Goal: Task Accomplishment & Management: Use online tool/utility

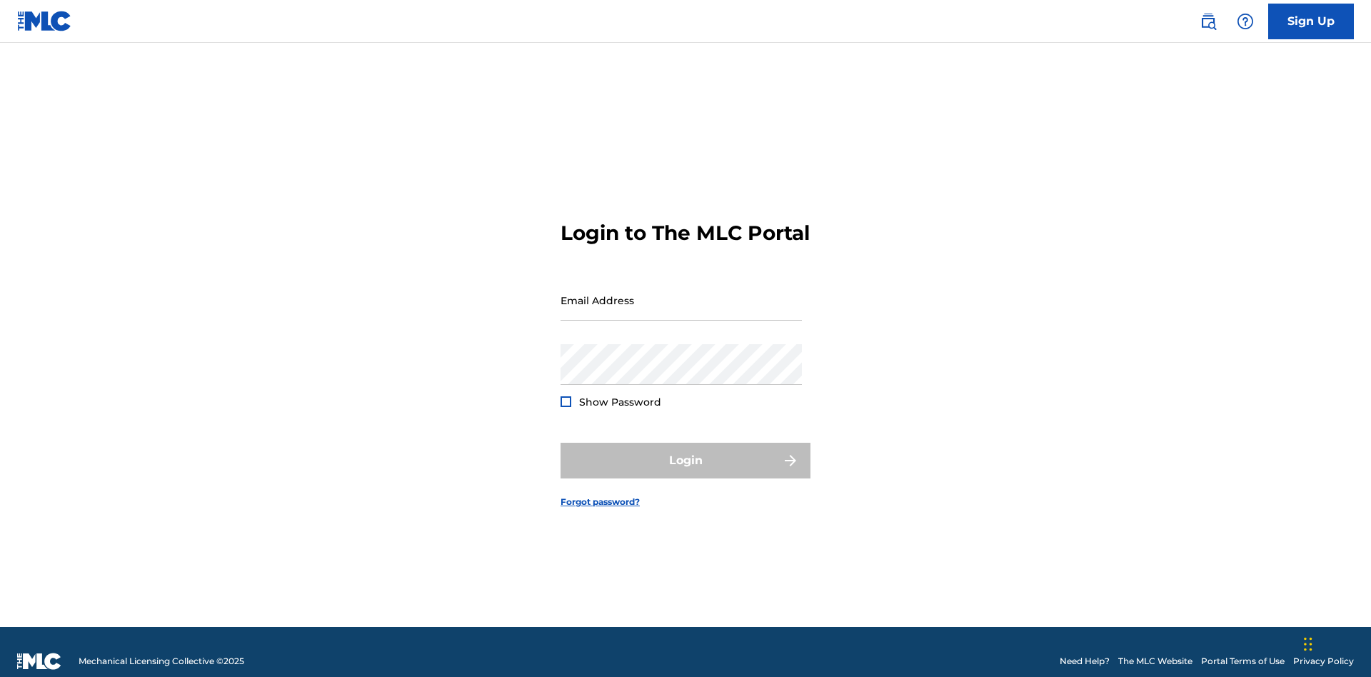
scroll to position [19, 0]
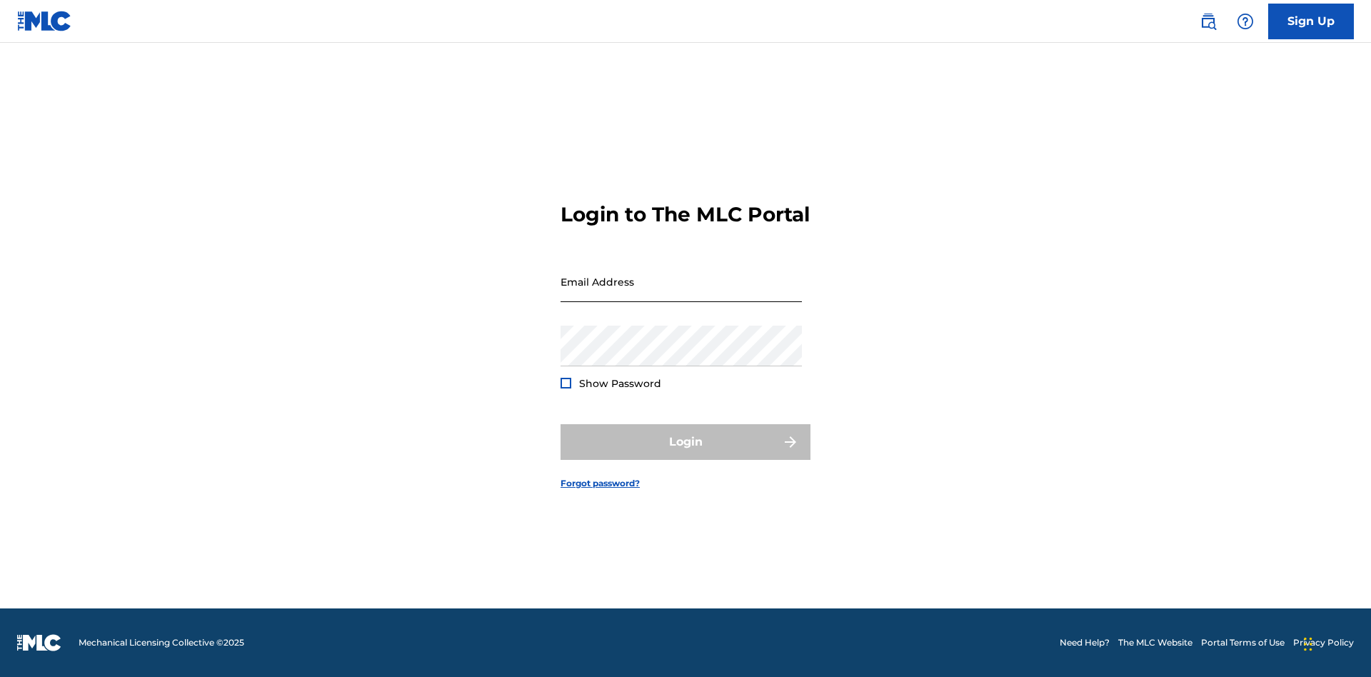
click at [681, 294] on input "Email Address" at bounding box center [681, 281] width 241 height 41
type input "[EMAIL_ADDRESS][DOMAIN_NAME]"
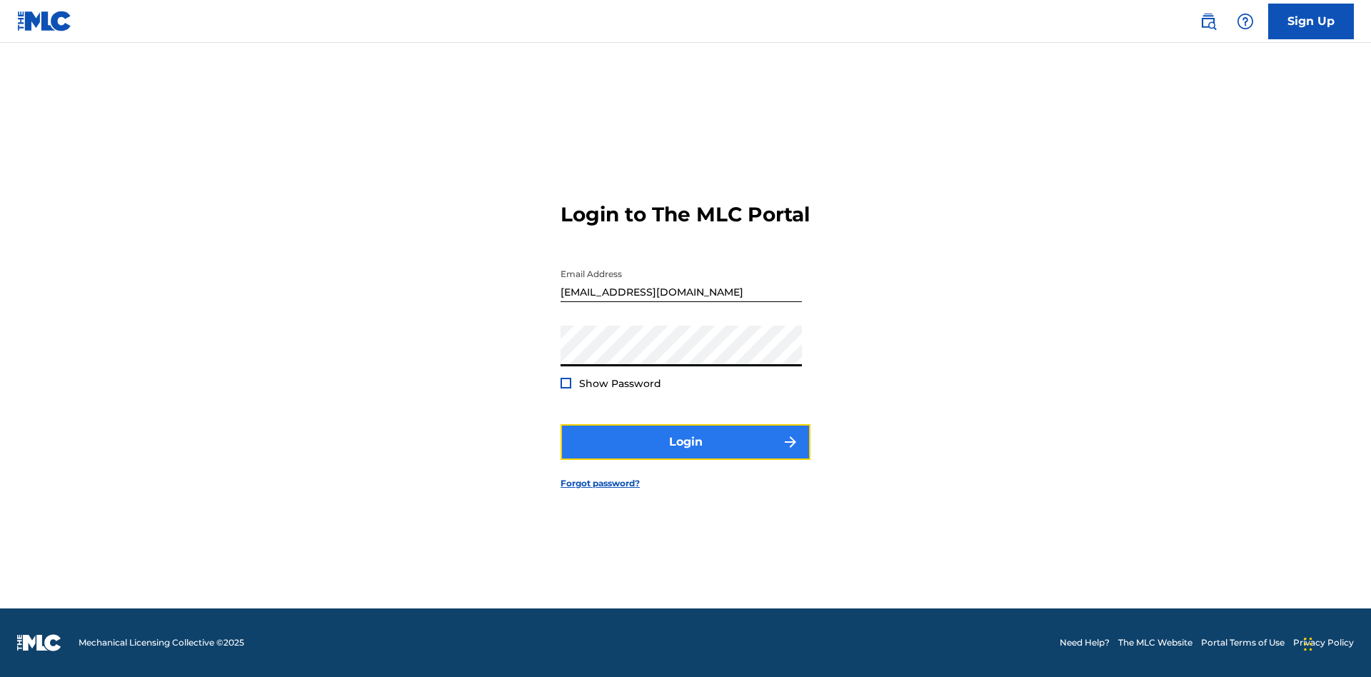
click at [686, 454] on button "Login" at bounding box center [686, 442] width 250 height 36
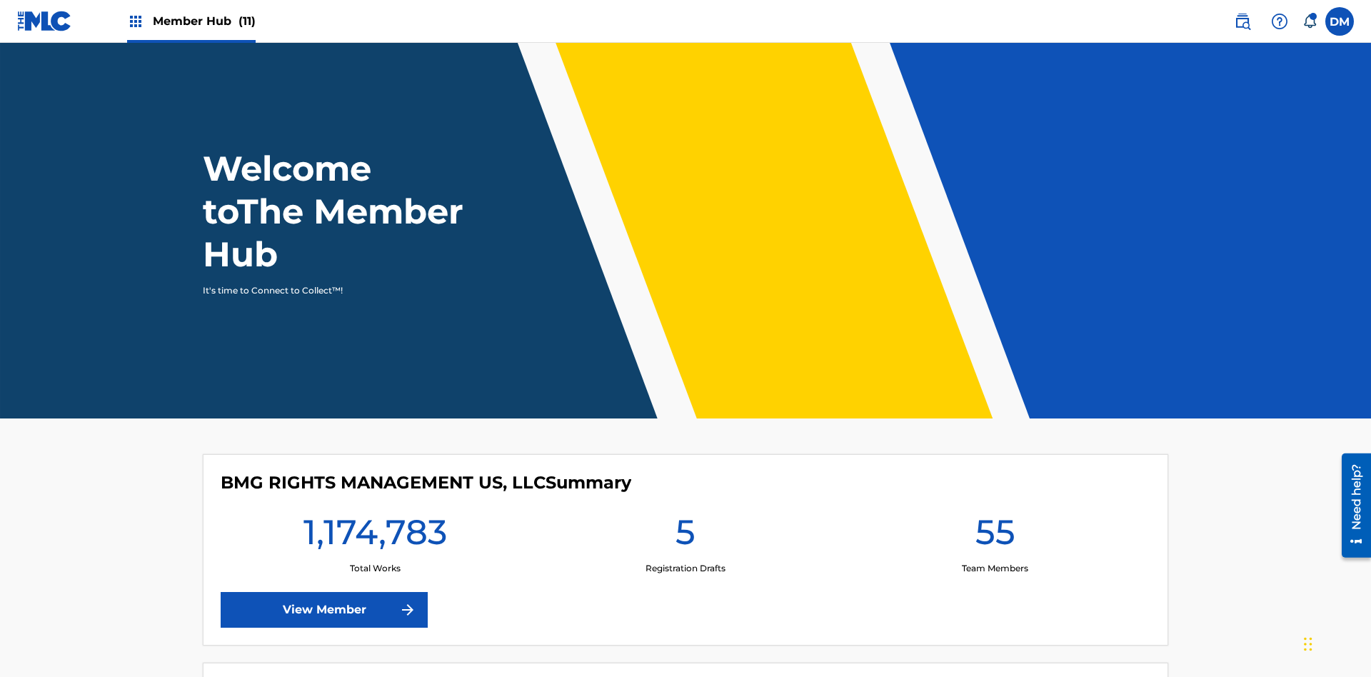
click at [204, 21] on span "Member Hub (11)" at bounding box center [204, 21] width 103 height 16
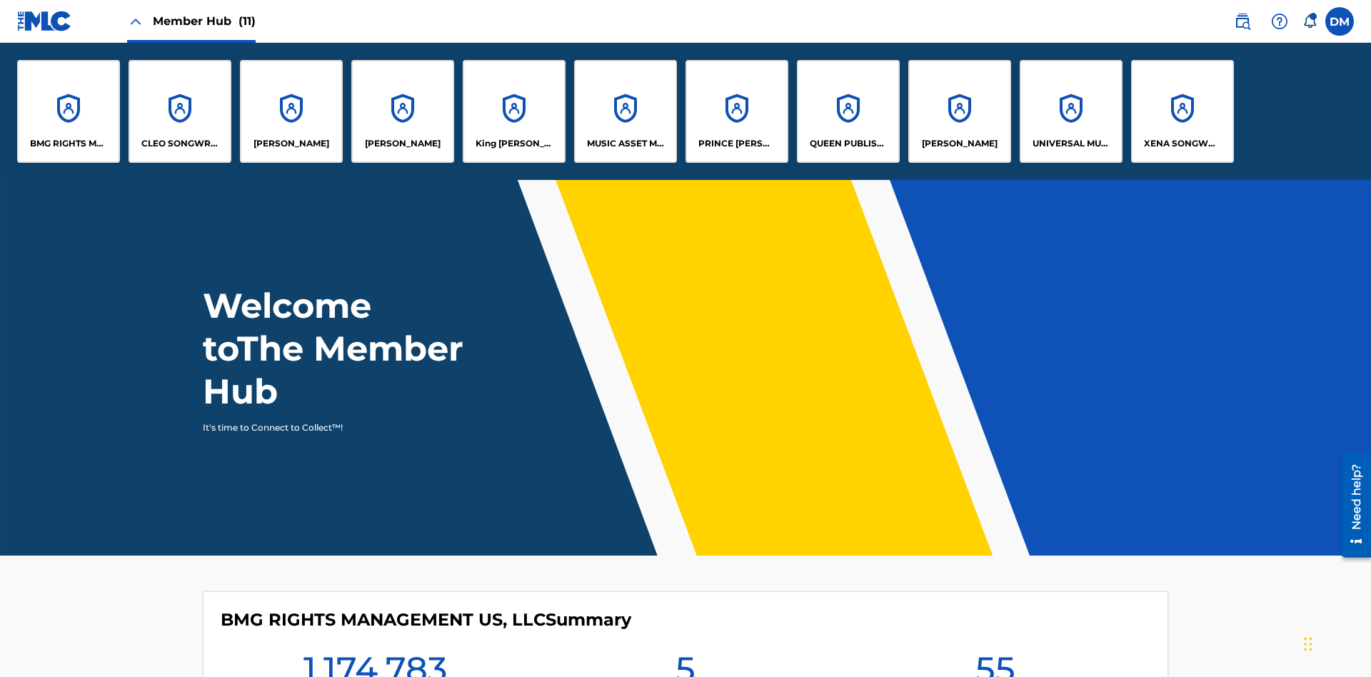
scroll to position [51, 0]
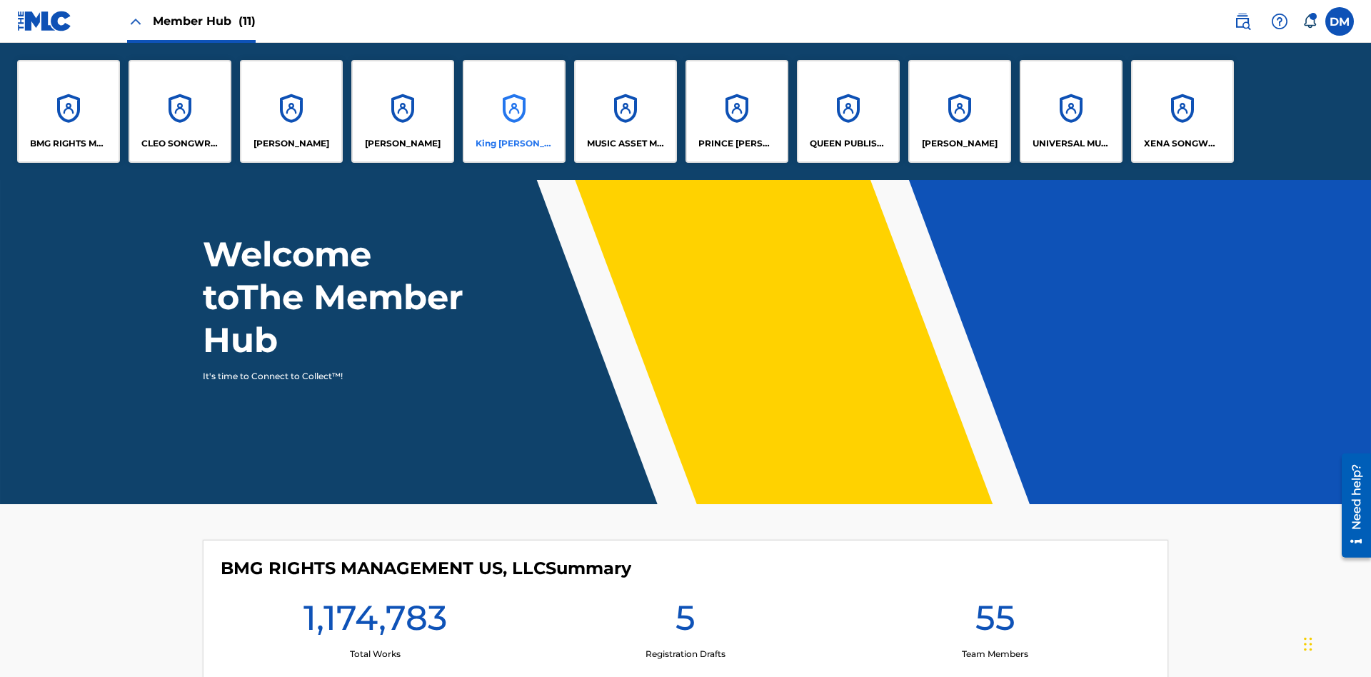
click at [514, 144] on p "King McTesterson" at bounding box center [515, 143] width 78 height 13
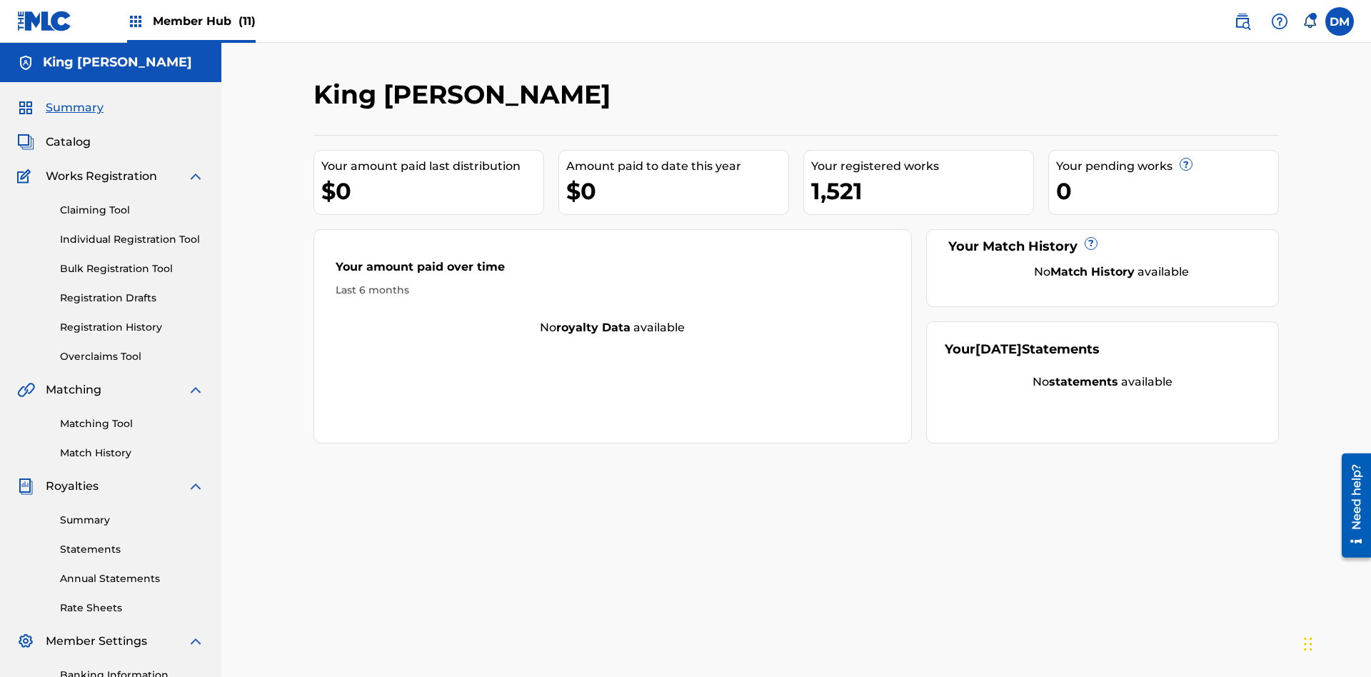
scroll to position [117, 0]
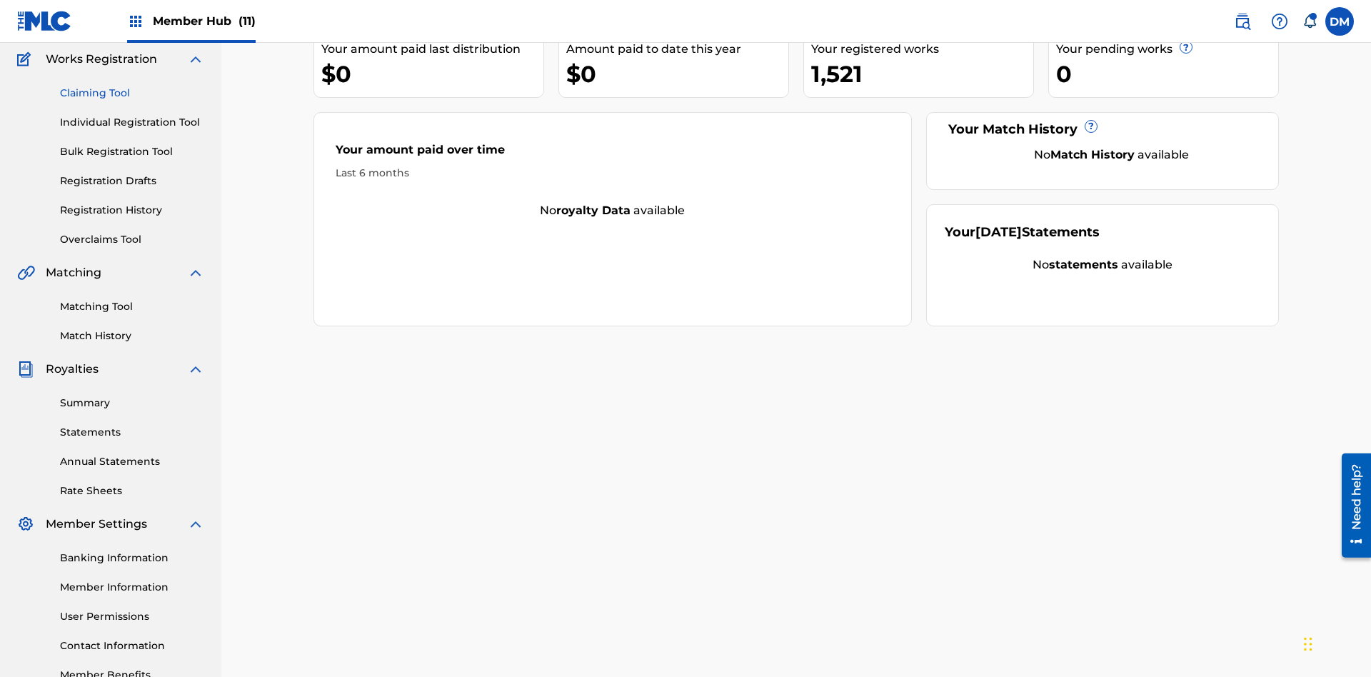
click at [132, 93] on link "Claiming Tool" at bounding box center [132, 93] width 144 height 15
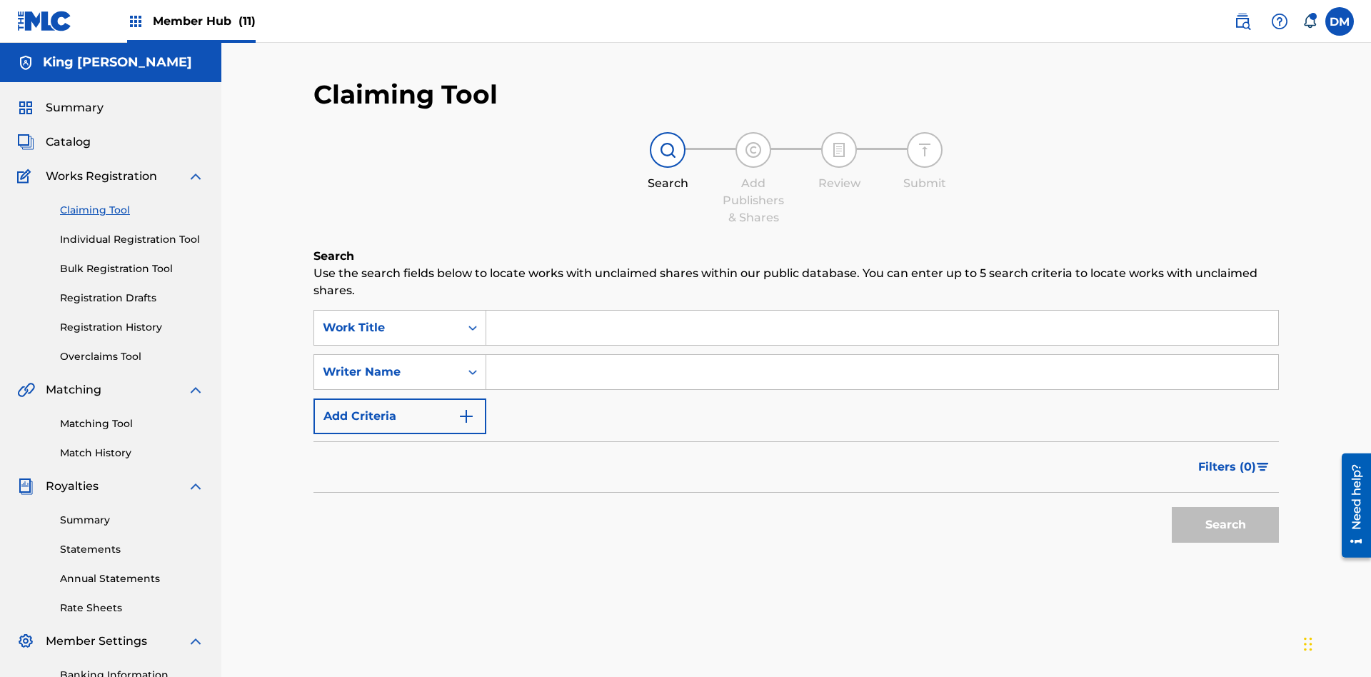
scroll to position [209, 0]
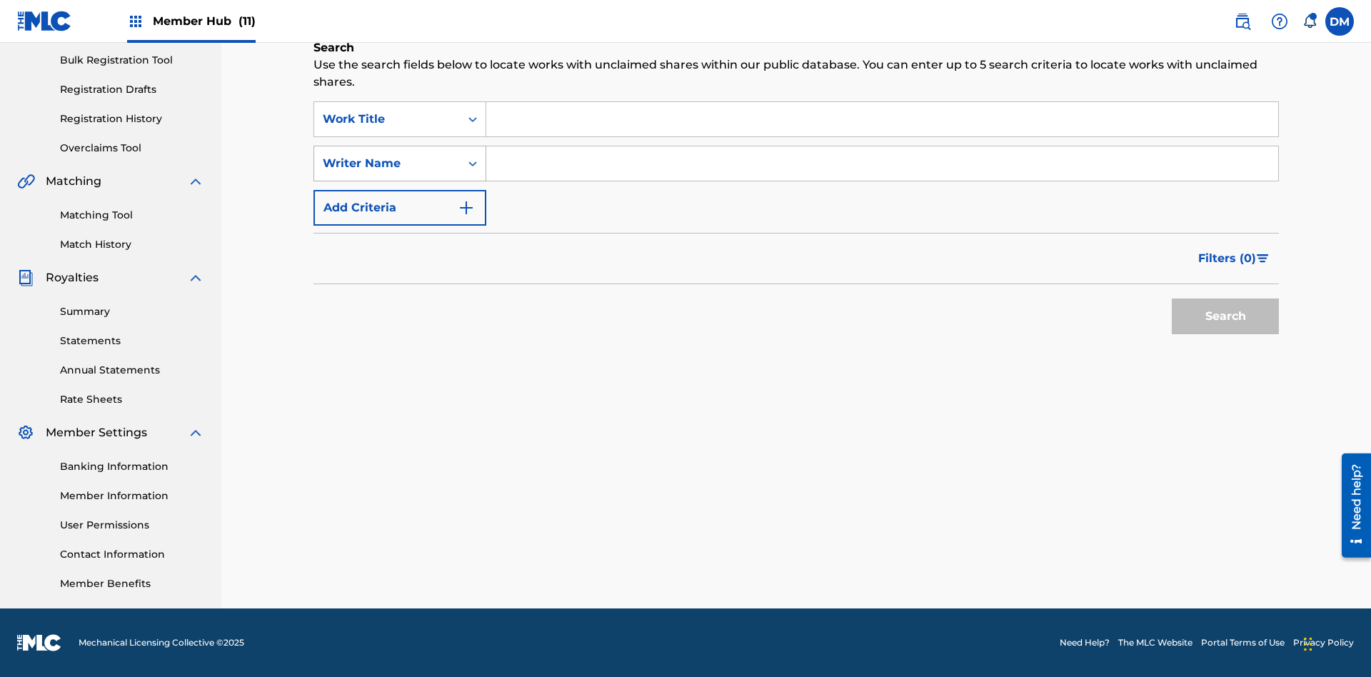
click at [387, 164] on div "Writer Name" at bounding box center [387, 163] width 129 height 17
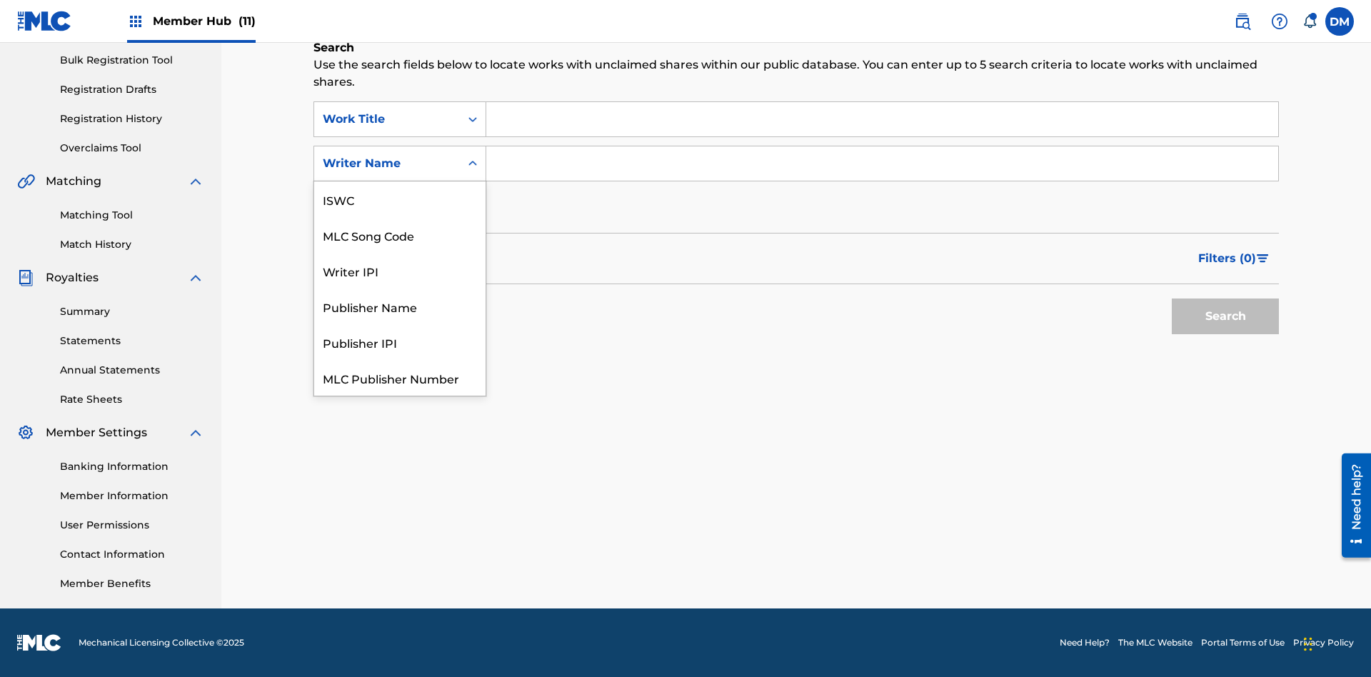
scroll to position [36, 0]
click at [400, 199] on div "MLC Song Code" at bounding box center [399, 199] width 171 height 36
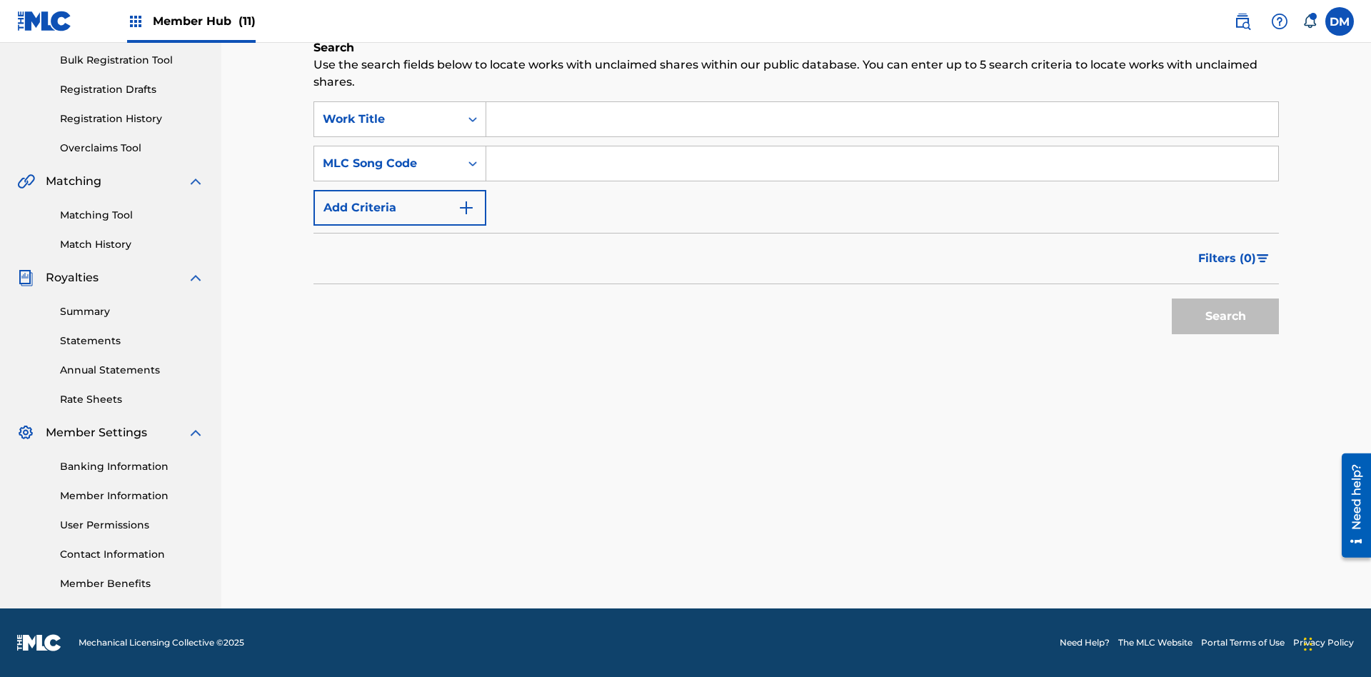
click at [882, 164] on input "Search Form" at bounding box center [882, 163] width 792 height 34
type input "RB0ZOJ"
click at [1226, 316] on button "Search" at bounding box center [1225, 317] width 107 height 36
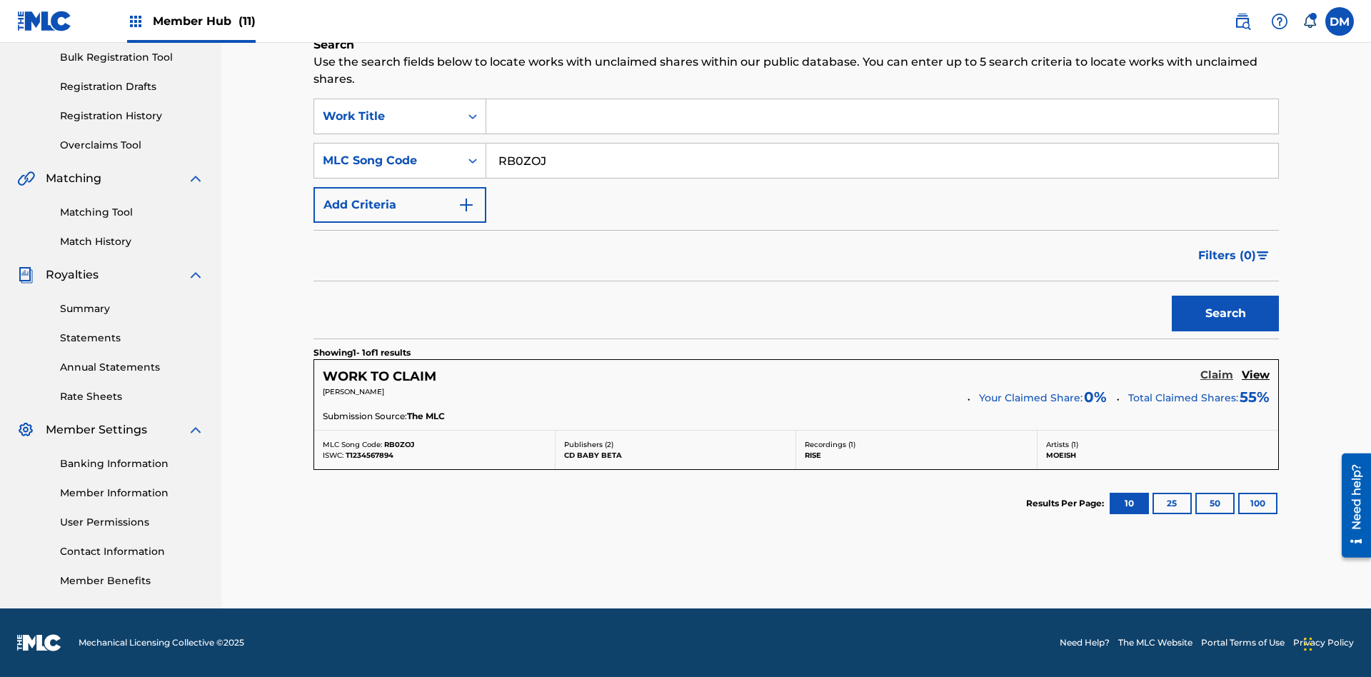
click at [1217, 375] on h5 "Claim" at bounding box center [1217, 376] width 33 height 14
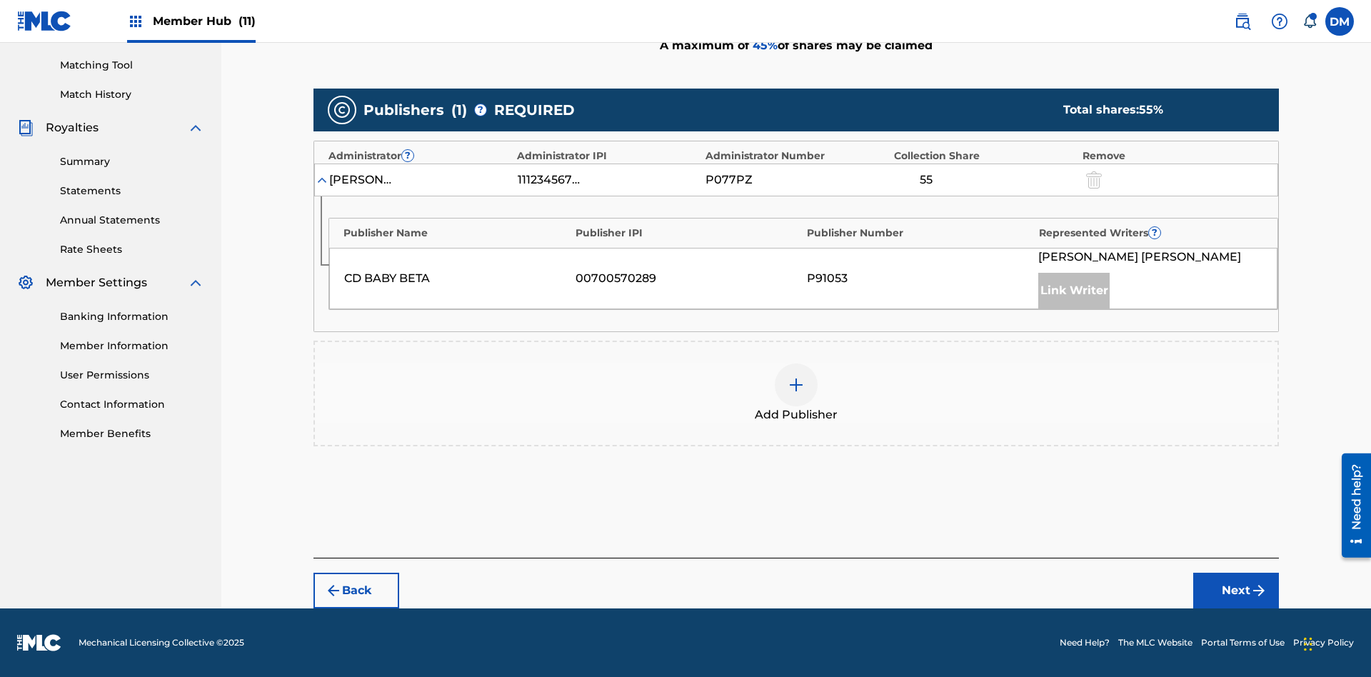
click at [796, 385] on img at bounding box center [796, 384] width 17 height 17
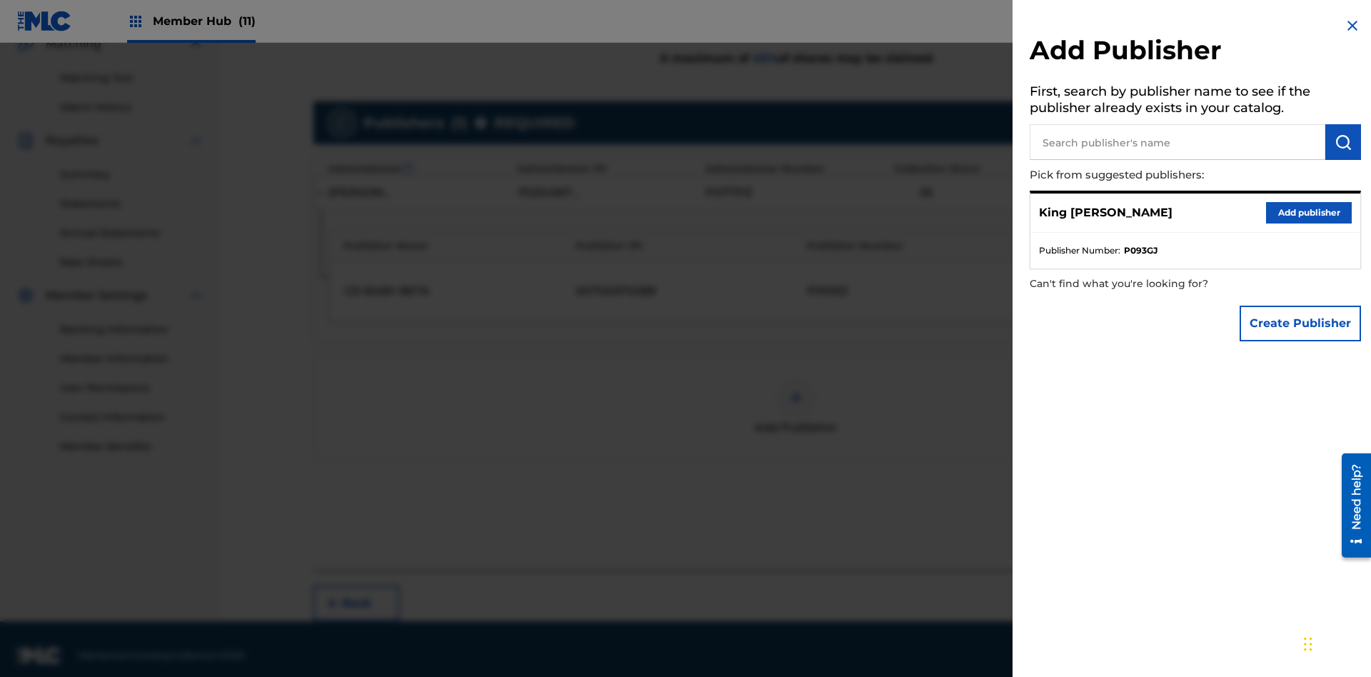
click at [1178, 142] on input "text" at bounding box center [1178, 142] width 296 height 36
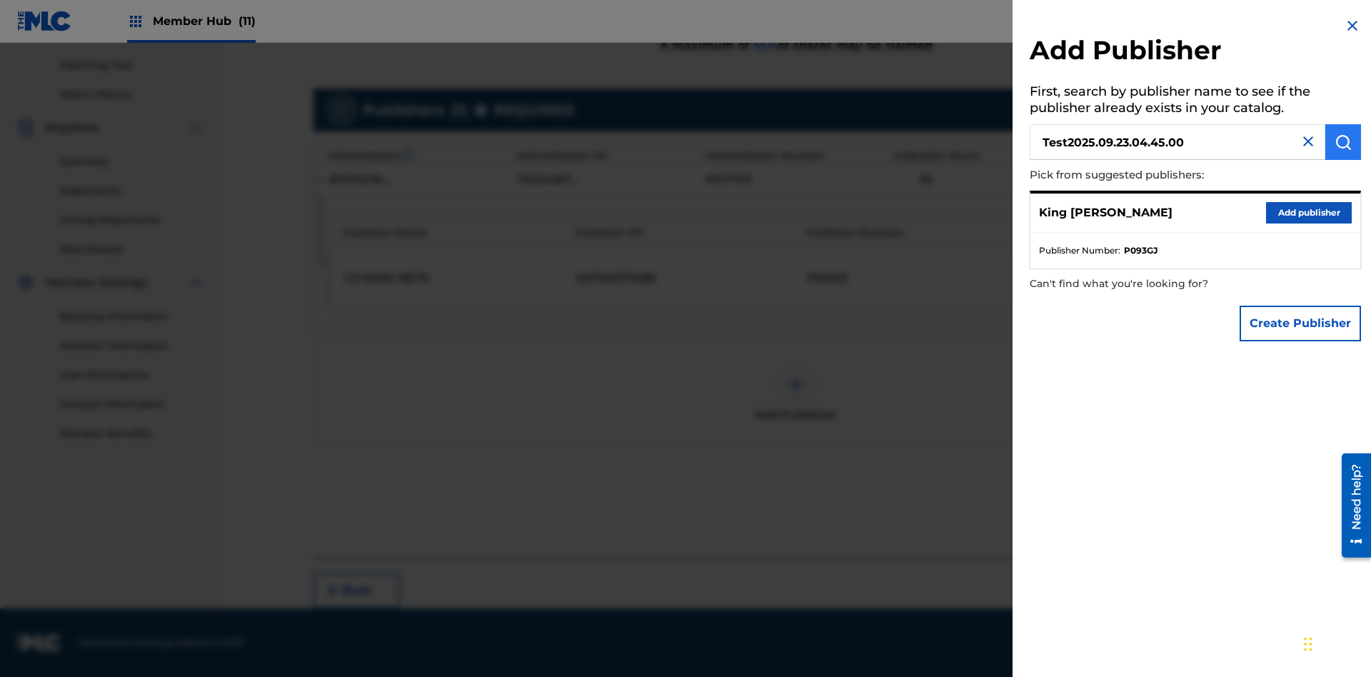
type input "Test2025.09.23.04.45.00"
click at [1343, 142] on img "submit" at bounding box center [1343, 142] width 17 height 17
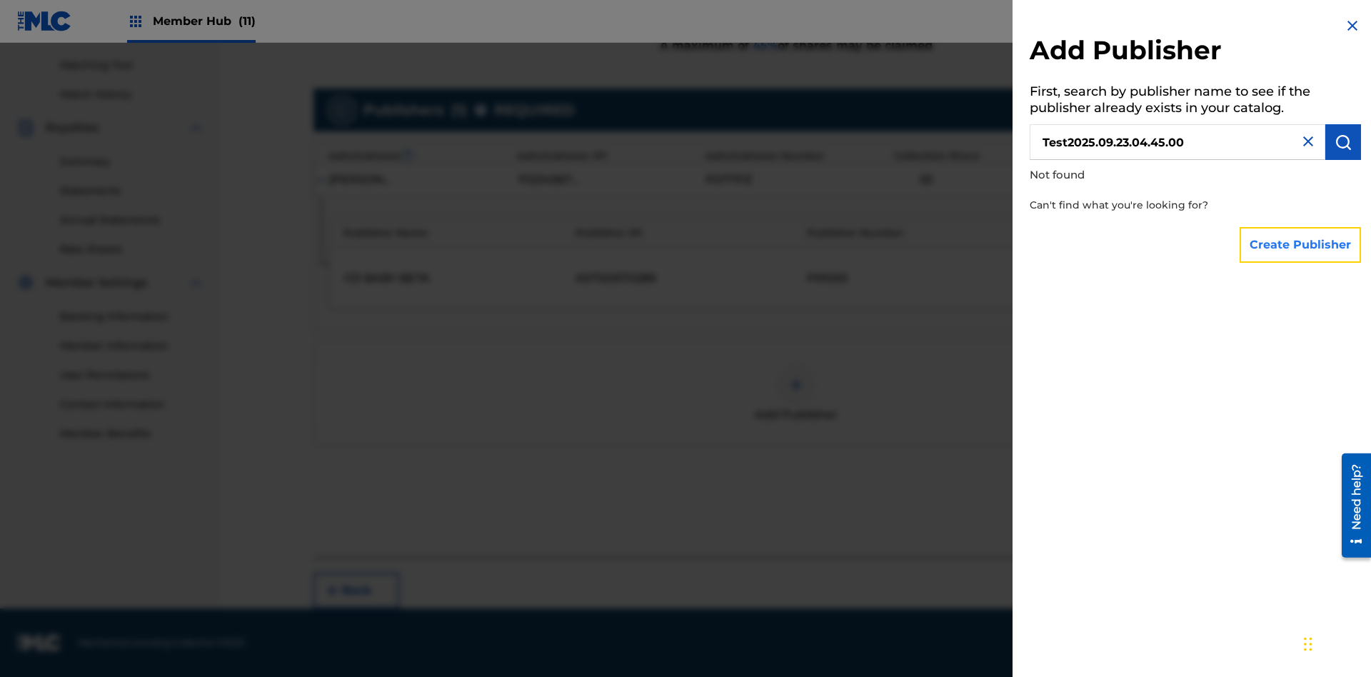
click at [1301, 244] on button "Create Publisher" at bounding box center [1300, 245] width 121 height 36
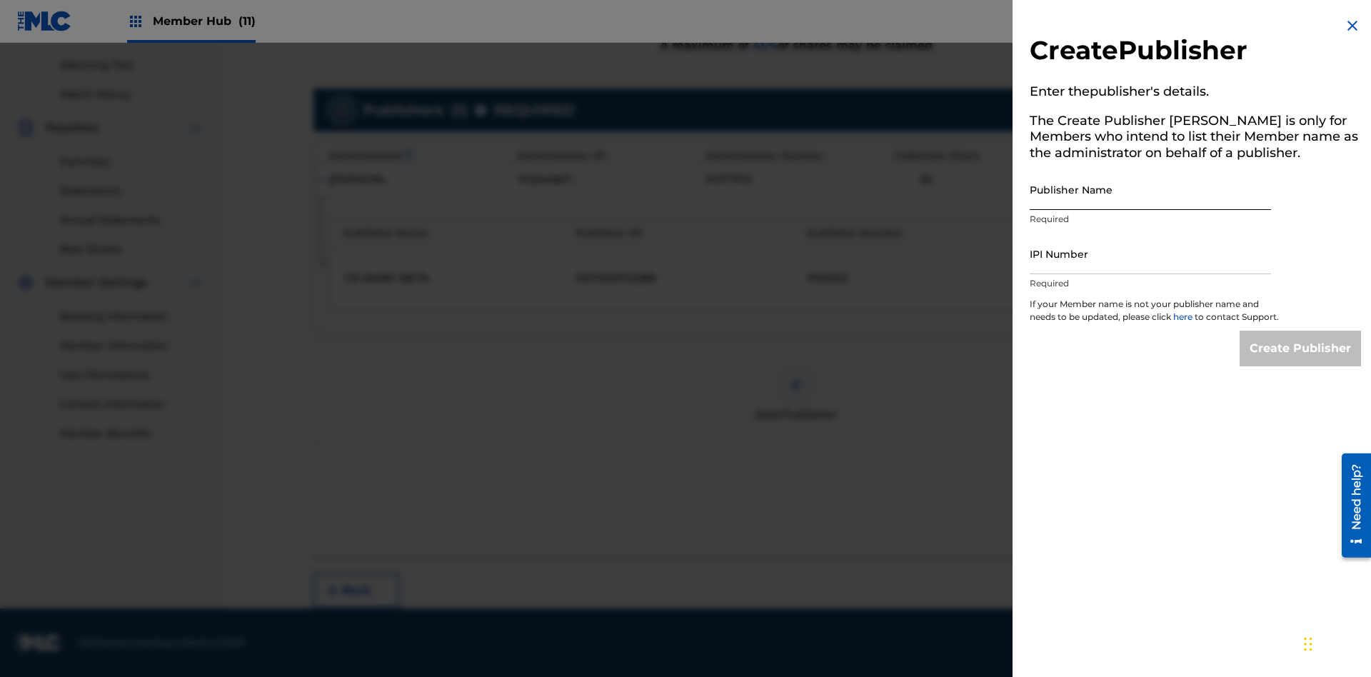
click at [1151, 189] on input "Publisher Name" at bounding box center [1150, 189] width 241 height 41
type input "Test2025.09.23.04.45.06"
click at [1151, 254] on input "IPI Number" at bounding box center [1150, 254] width 241 height 41
type input "00595839777"
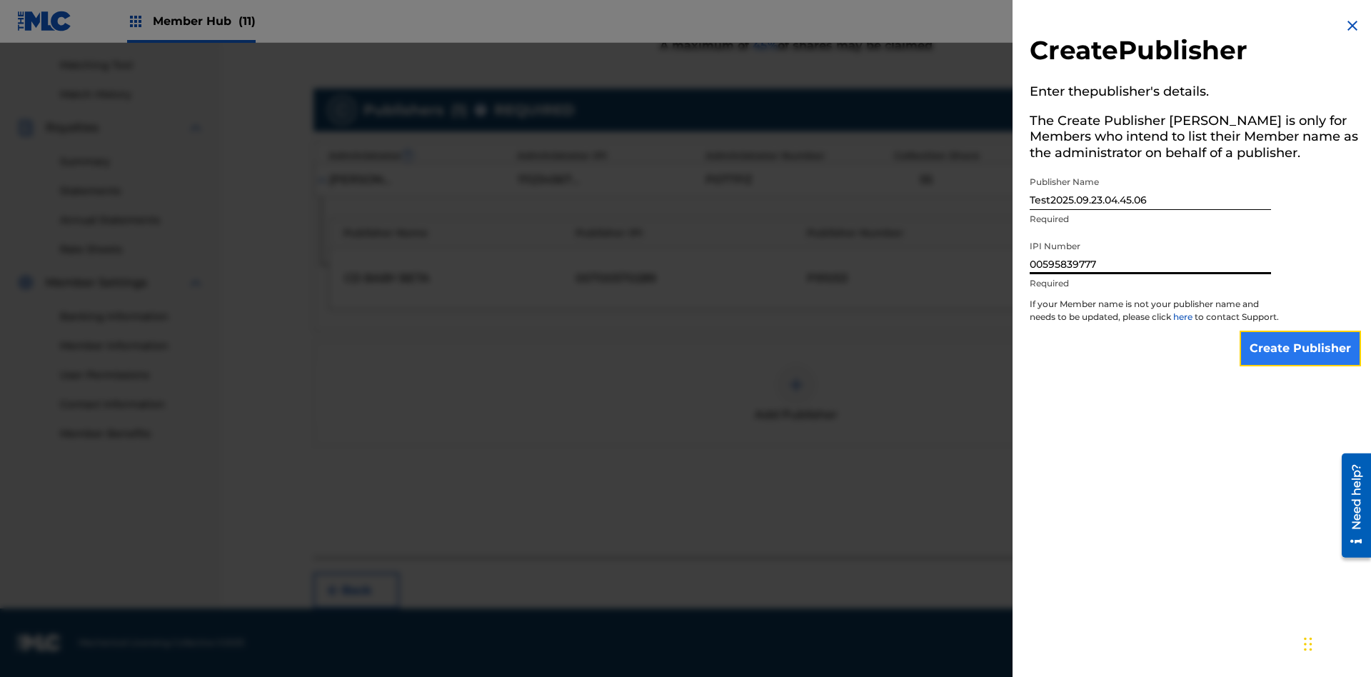
click at [1301, 361] on input "Create Publisher" at bounding box center [1300, 349] width 121 height 36
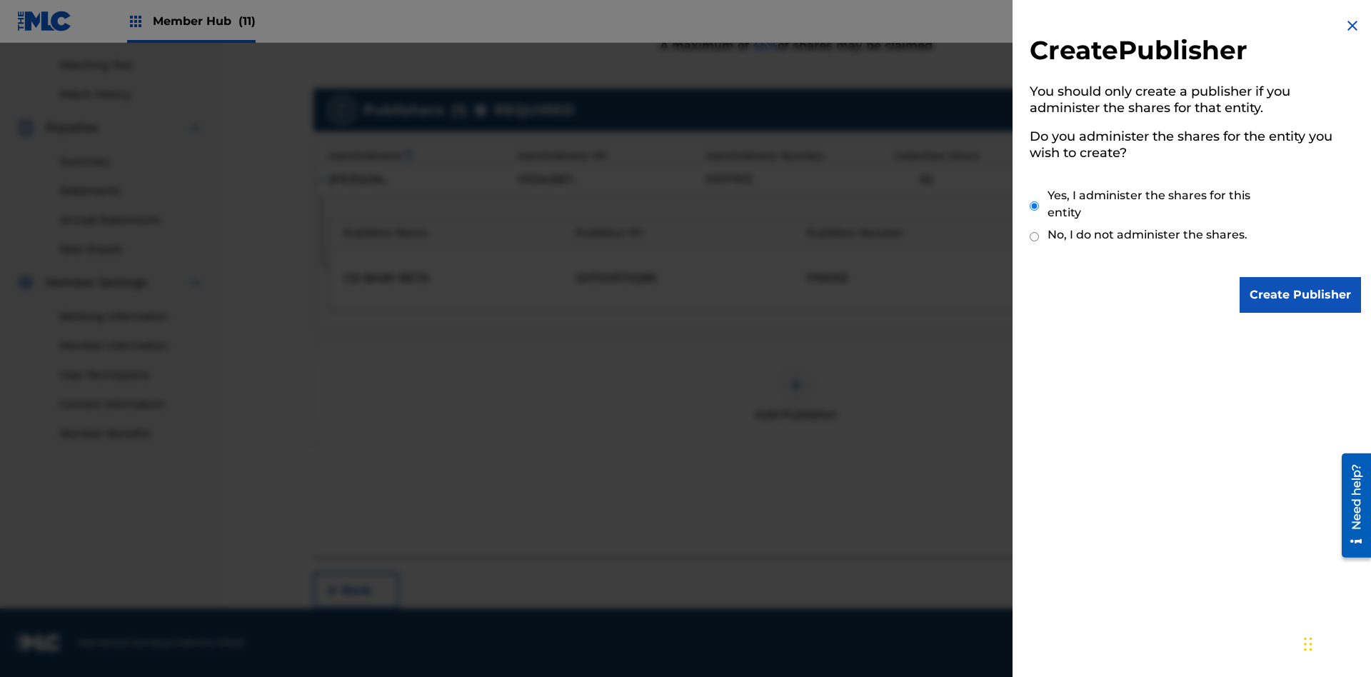
click at [1035, 206] on input "Yes, I administer the shares for this entity" at bounding box center [1034, 206] width 9 height 31
click at [1301, 295] on input "Create Publisher" at bounding box center [1300, 295] width 121 height 36
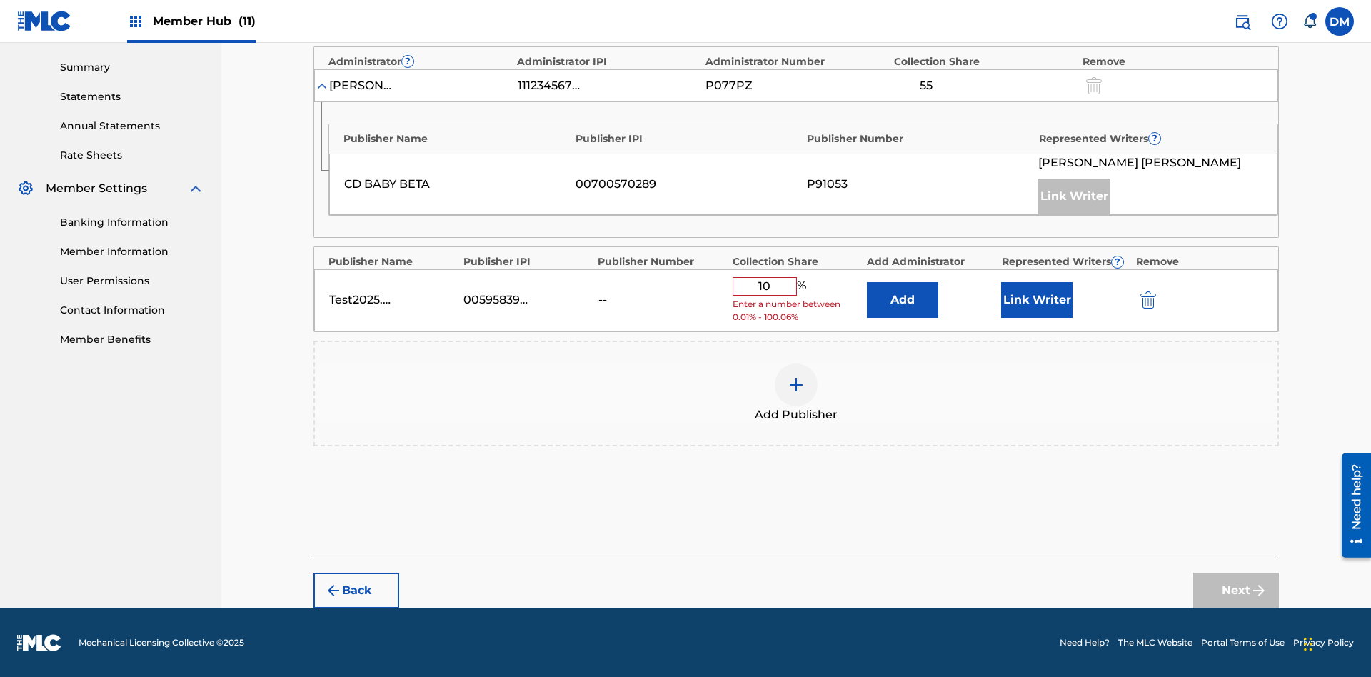
scroll to position [443, 0]
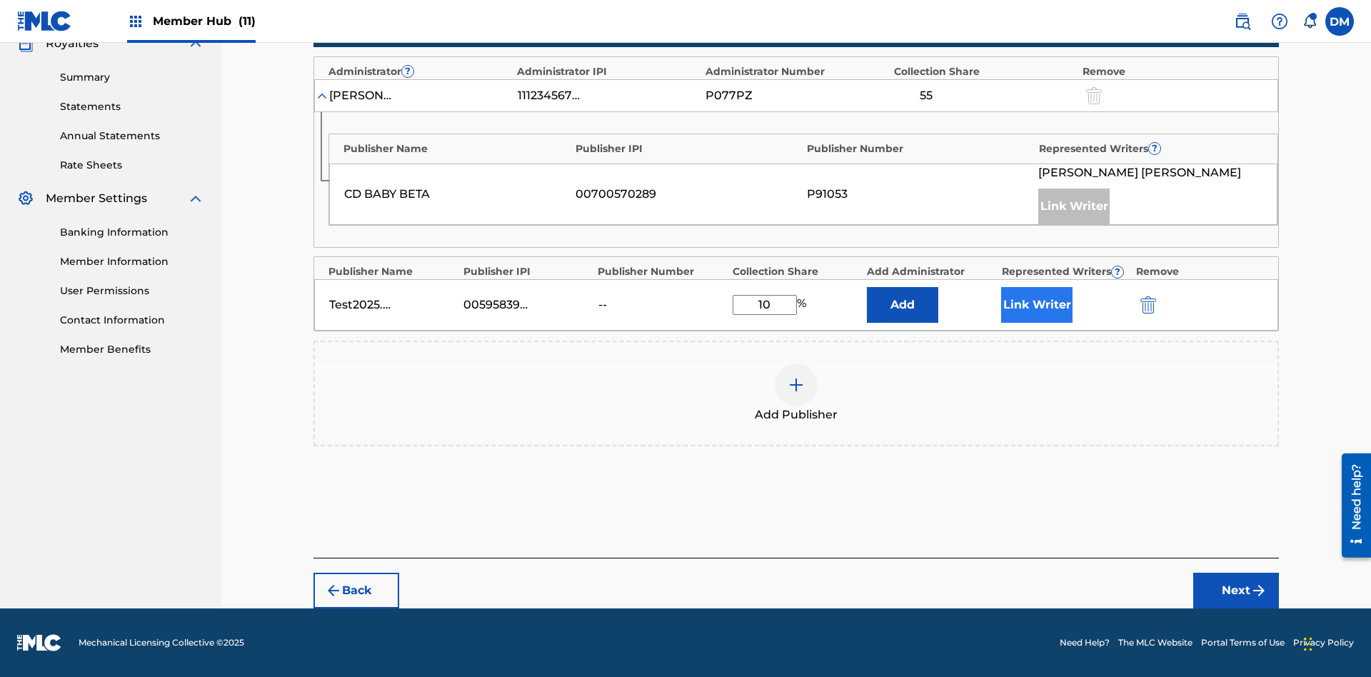
type input "10"
click at [1037, 305] on button "Link Writer" at bounding box center [1036, 305] width 71 height 36
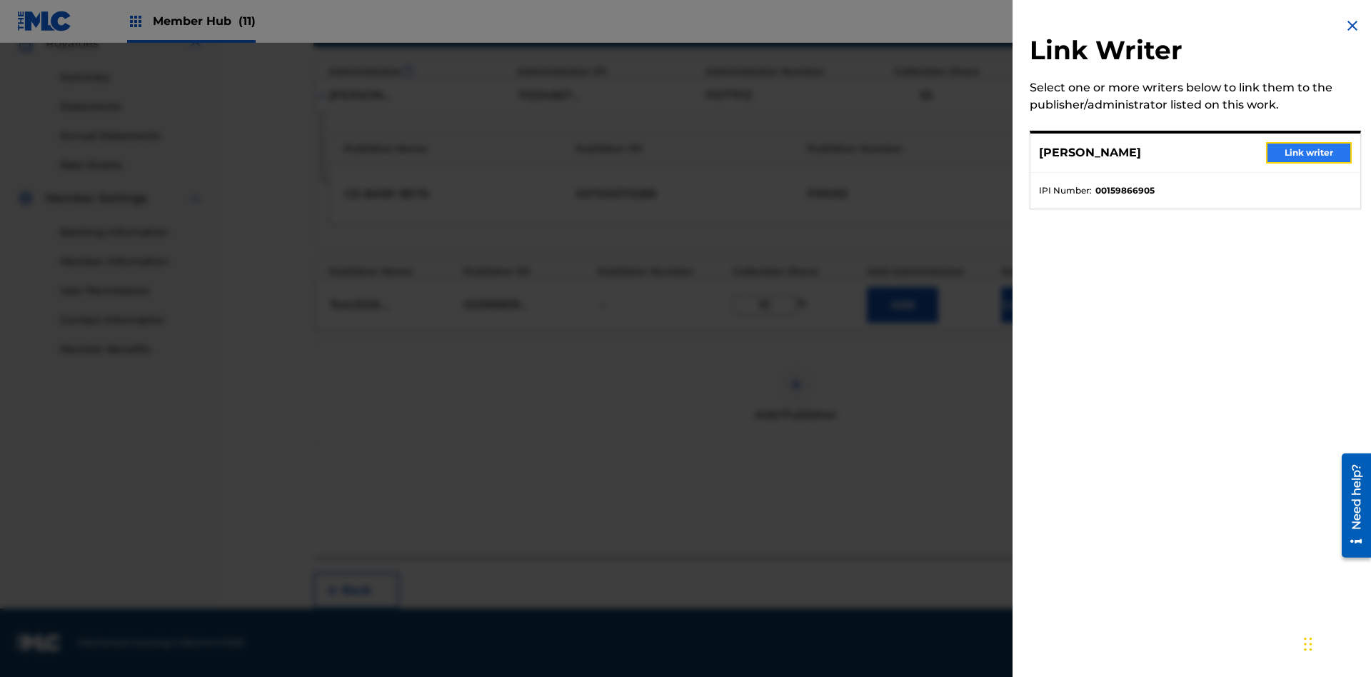
click at [1309, 153] on button "Link writer" at bounding box center [1309, 152] width 86 height 21
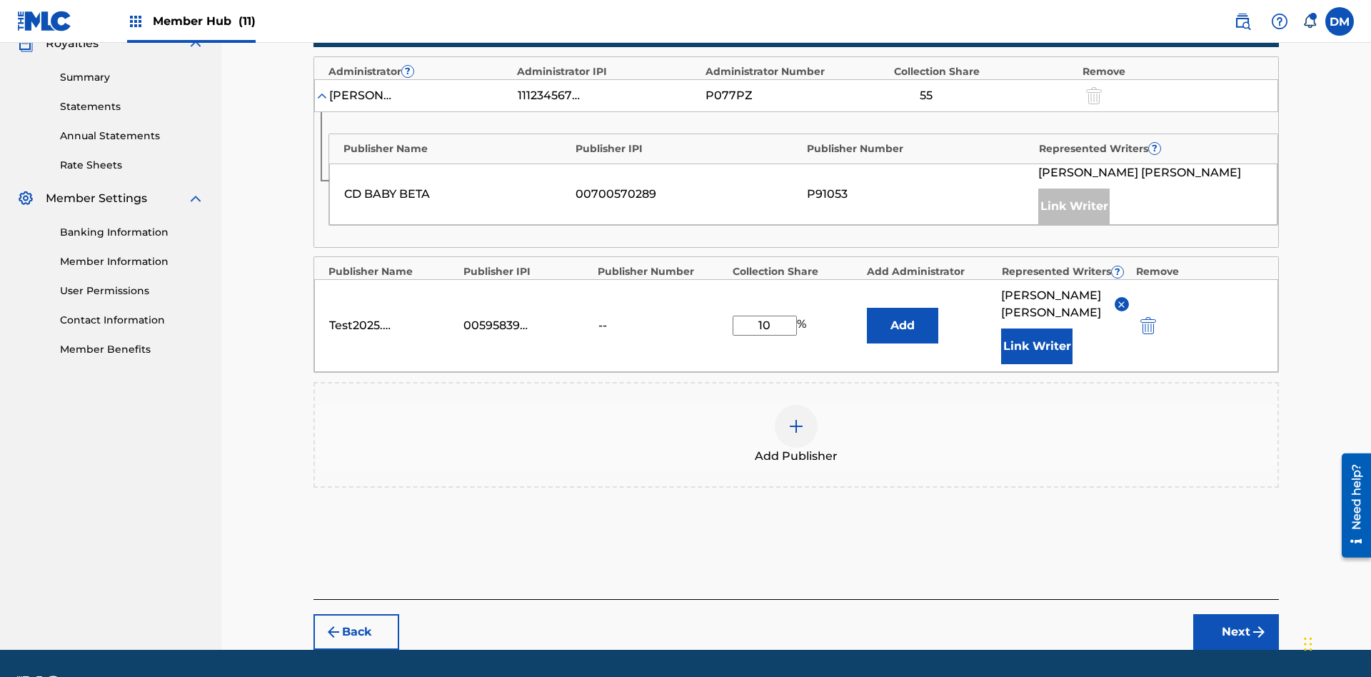
scroll to position [484, 0]
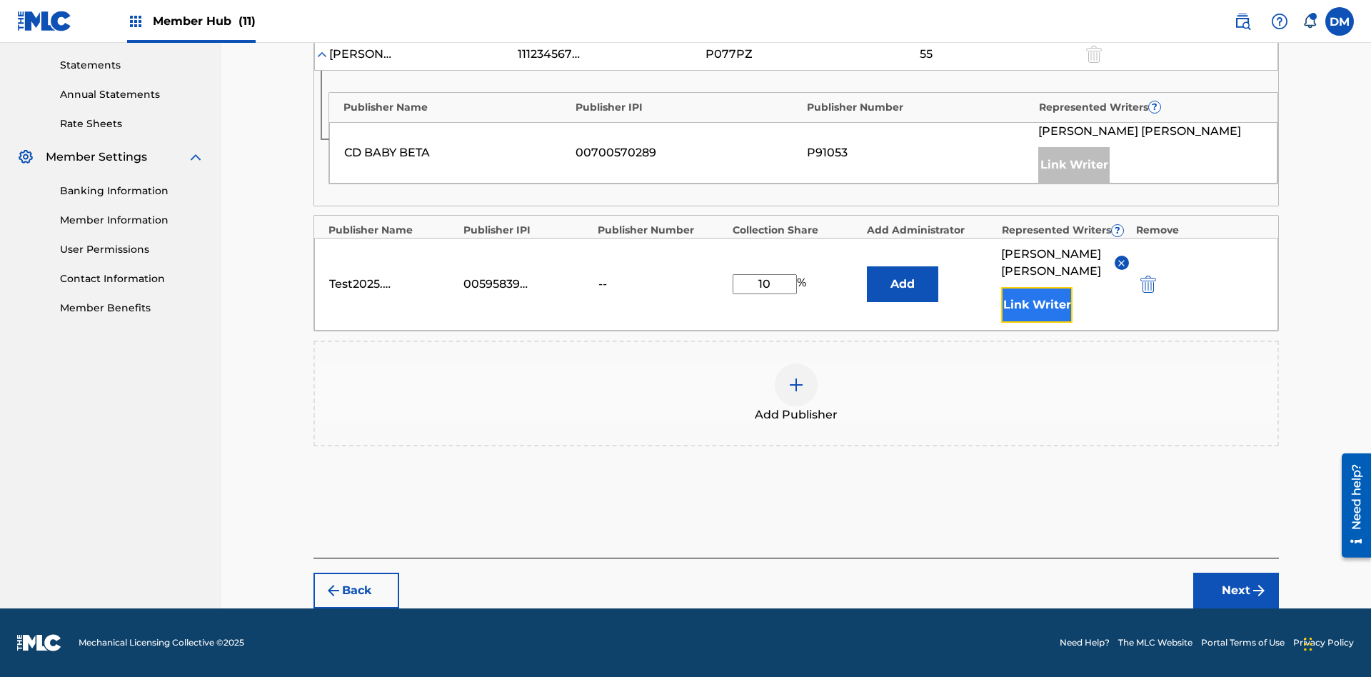
click at [1037, 305] on button "Link Writer" at bounding box center [1036, 305] width 71 height 36
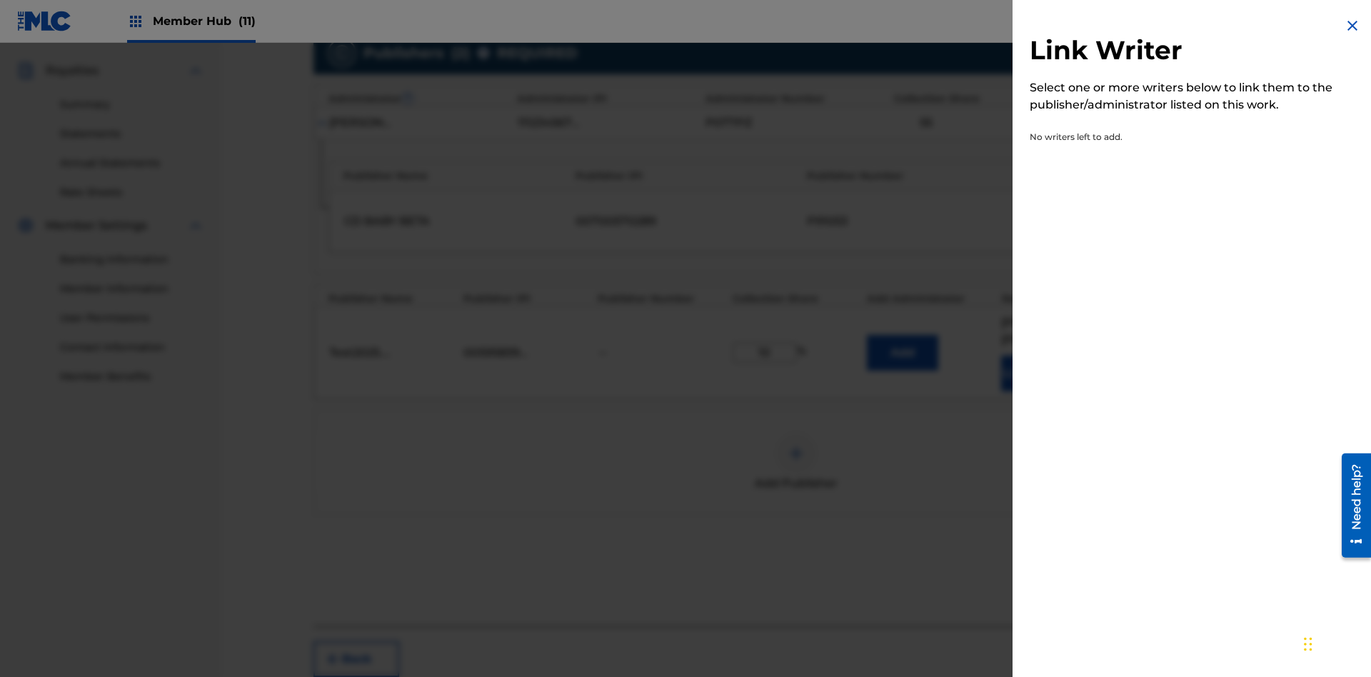
click at [1353, 26] on img at bounding box center [1352, 25] width 17 height 17
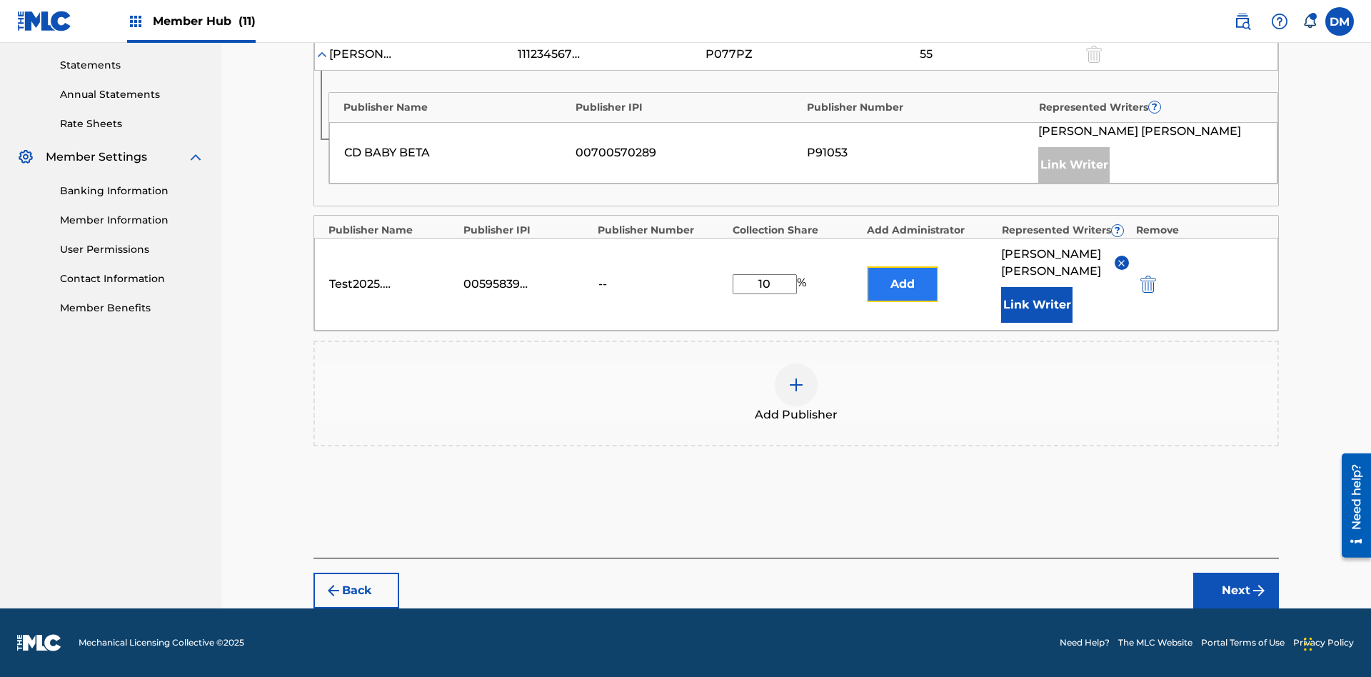
click at [903, 284] on button "Add" at bounding box center [902, 284] width 71 height 36
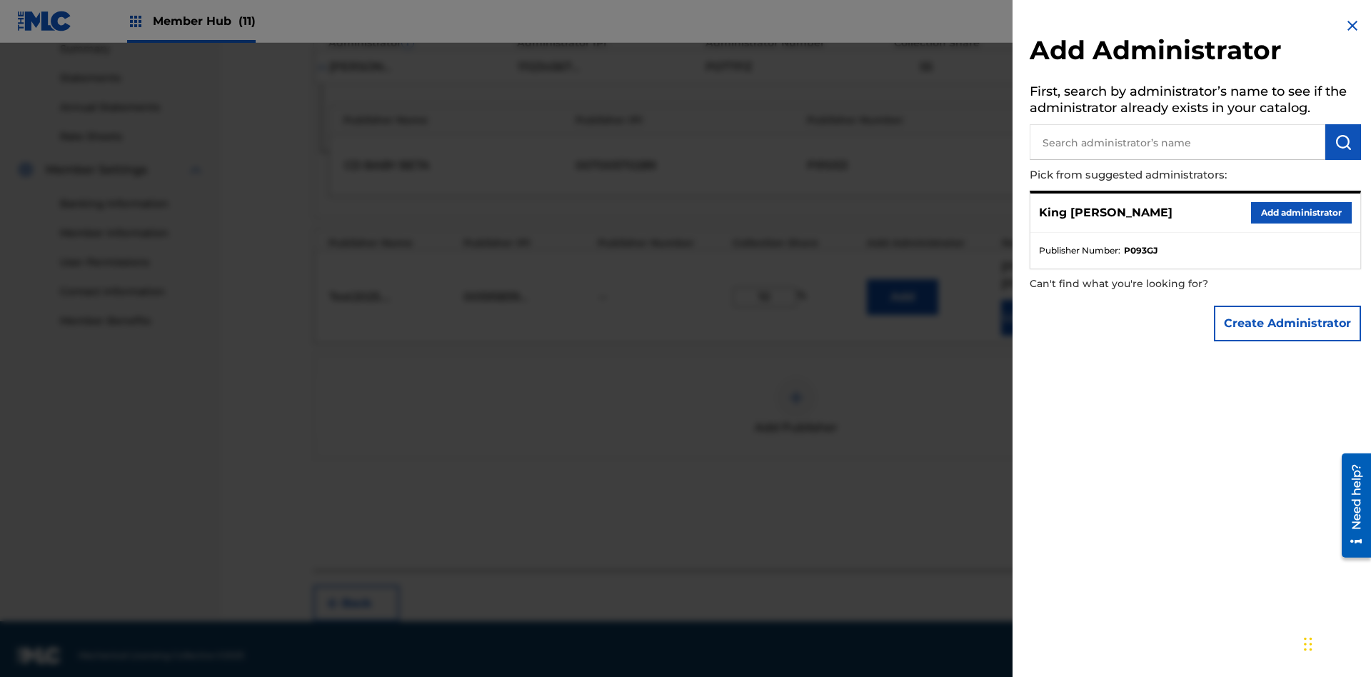
click at [1178, 142] on input "text" at bounding box center [1178, 142] width 296 height 36
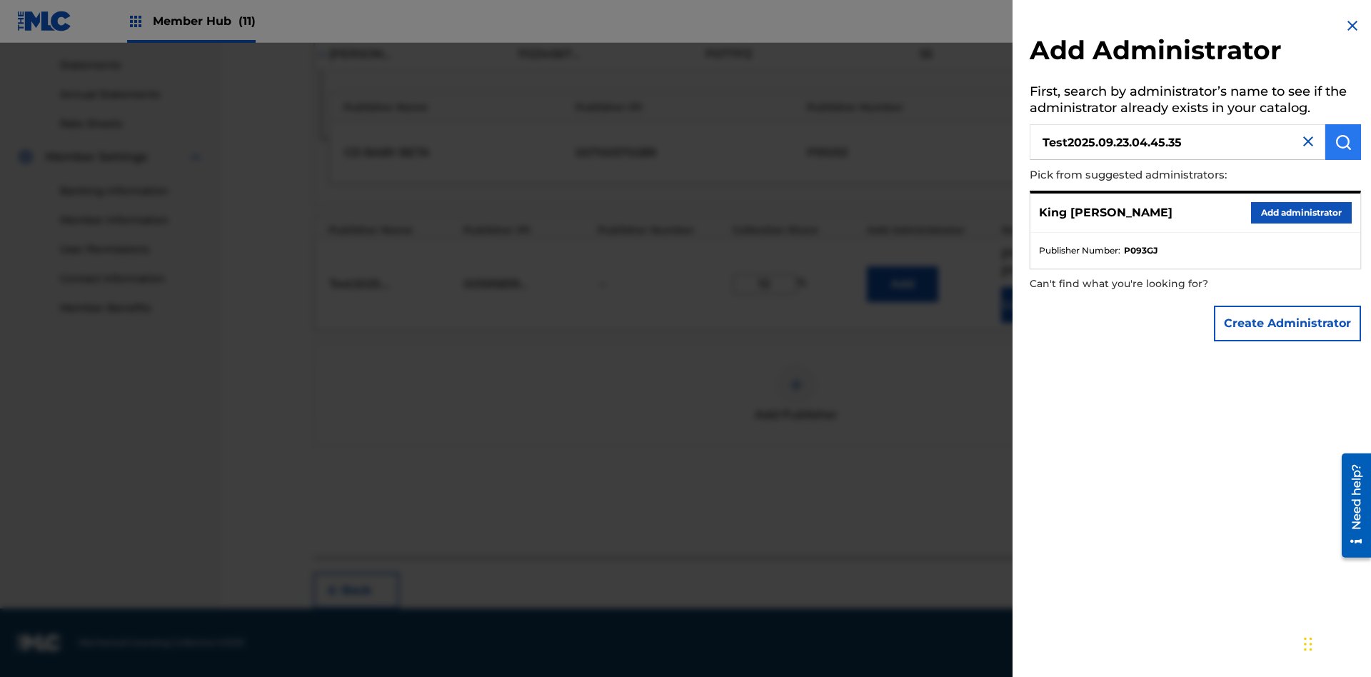
type input "Test2025.09.23.04.45.35"
click at [1343, 142] on img "submit" at bounding box center [1343, 142] width 17 height 17
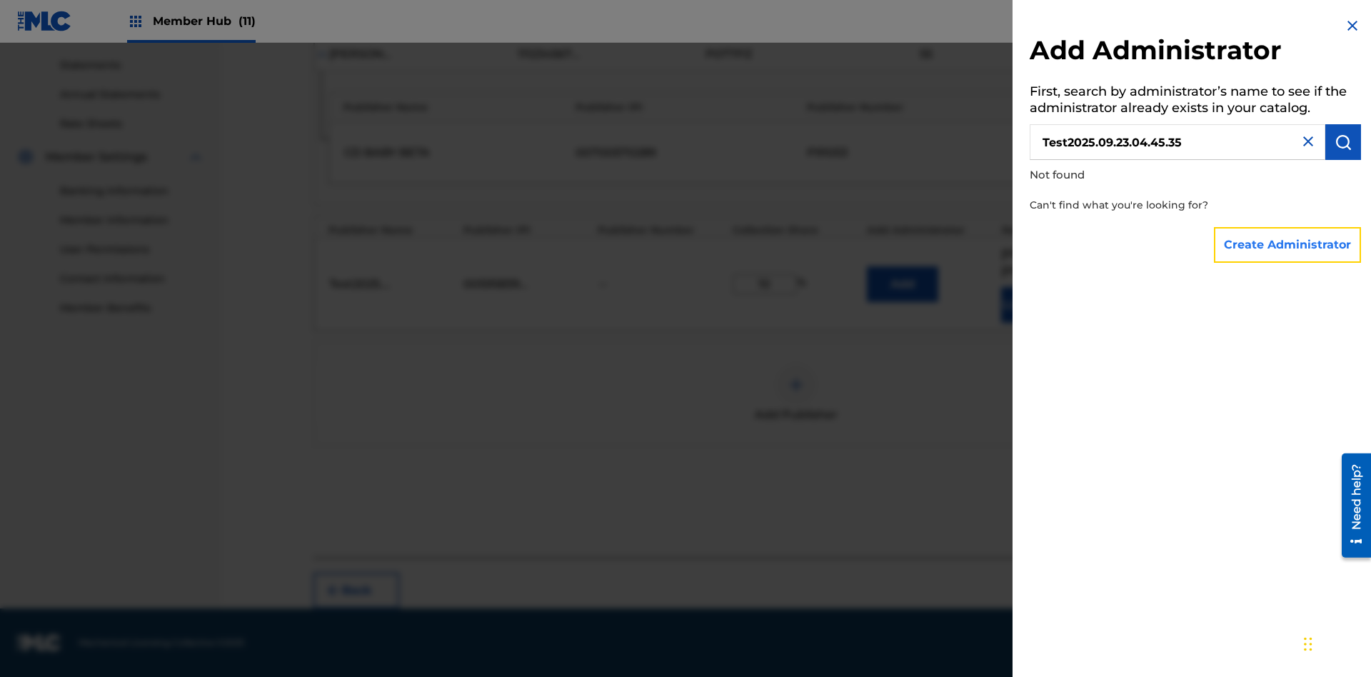
click at [1288, 244] on button "Create Administrator" at bounding box center [1287, 245] width 147 height 36
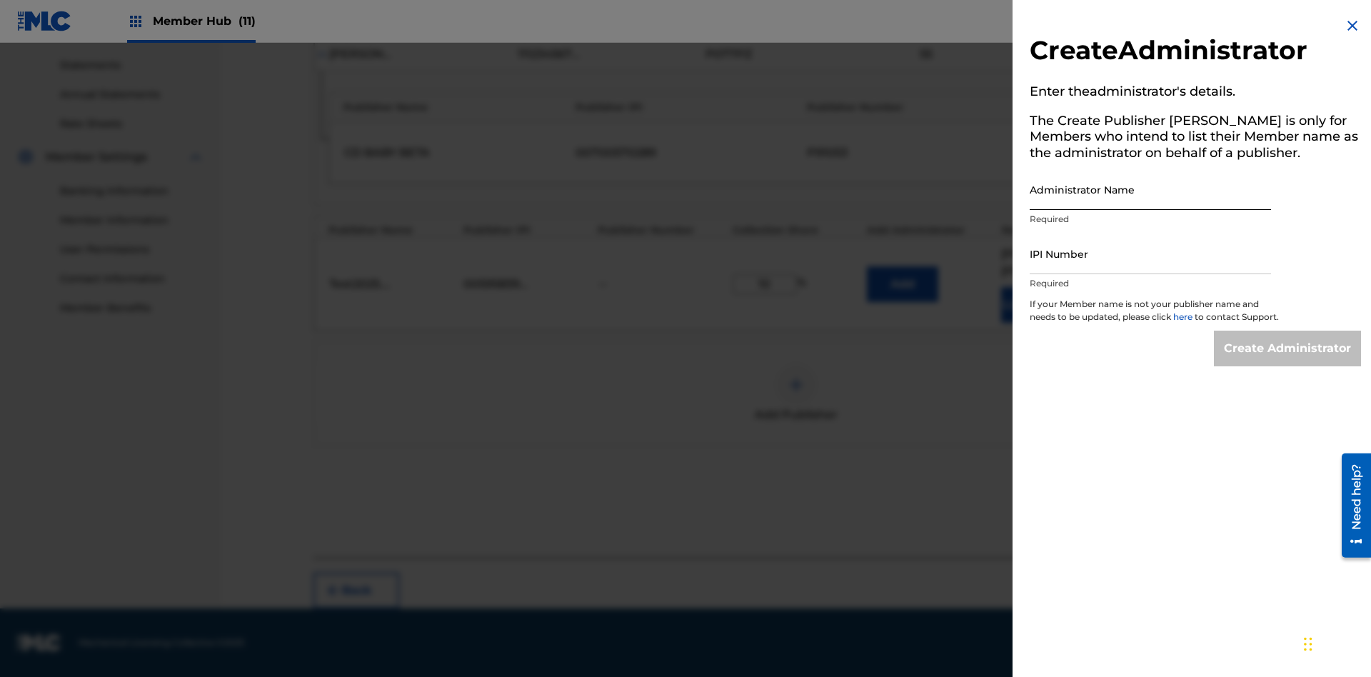
click at [1151, 189] on input "Administrator Name" at bounding box center [1150, 189] width 241 height 41
type input "Test2025.09.23.04.45.42"
click at [1151, 254] on input "IPI Number" at bounding box center [1150, 254] width 241 height 41
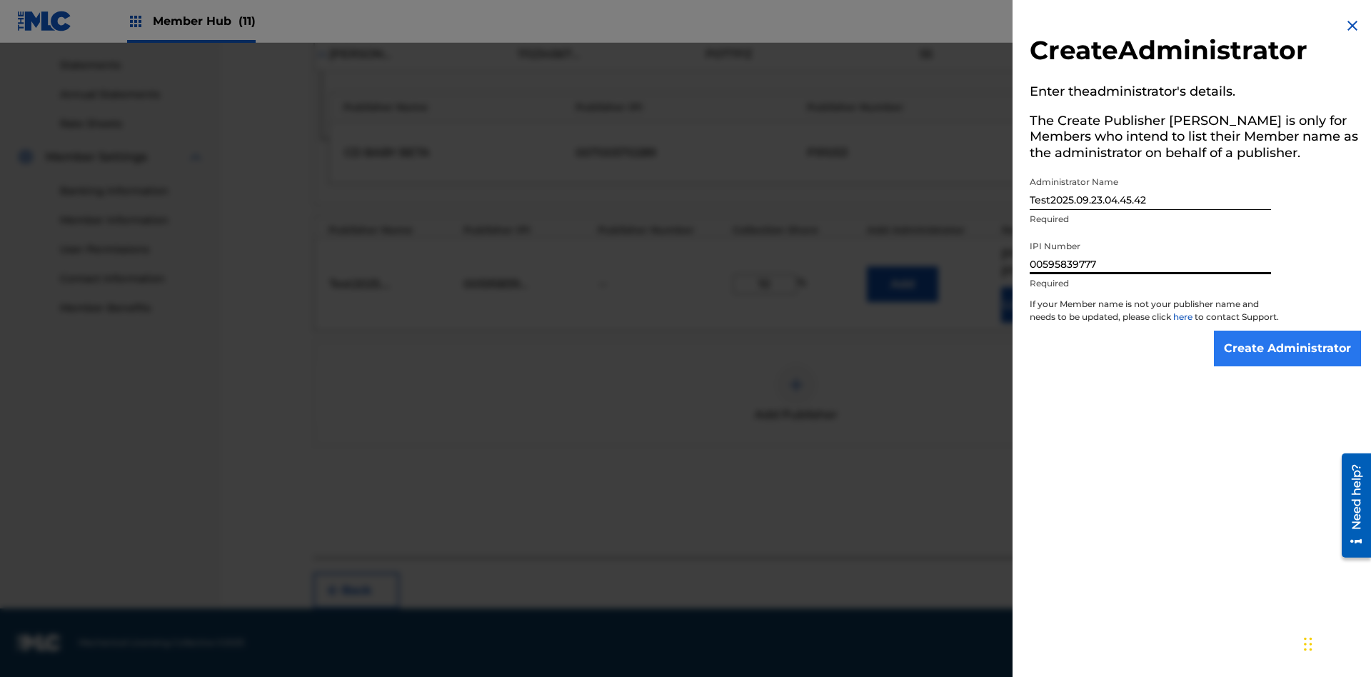
type input "00595839777"
click at [1288, 361] on input "Create Administrator" at bounding box center [1287, 349] width 147 height 36
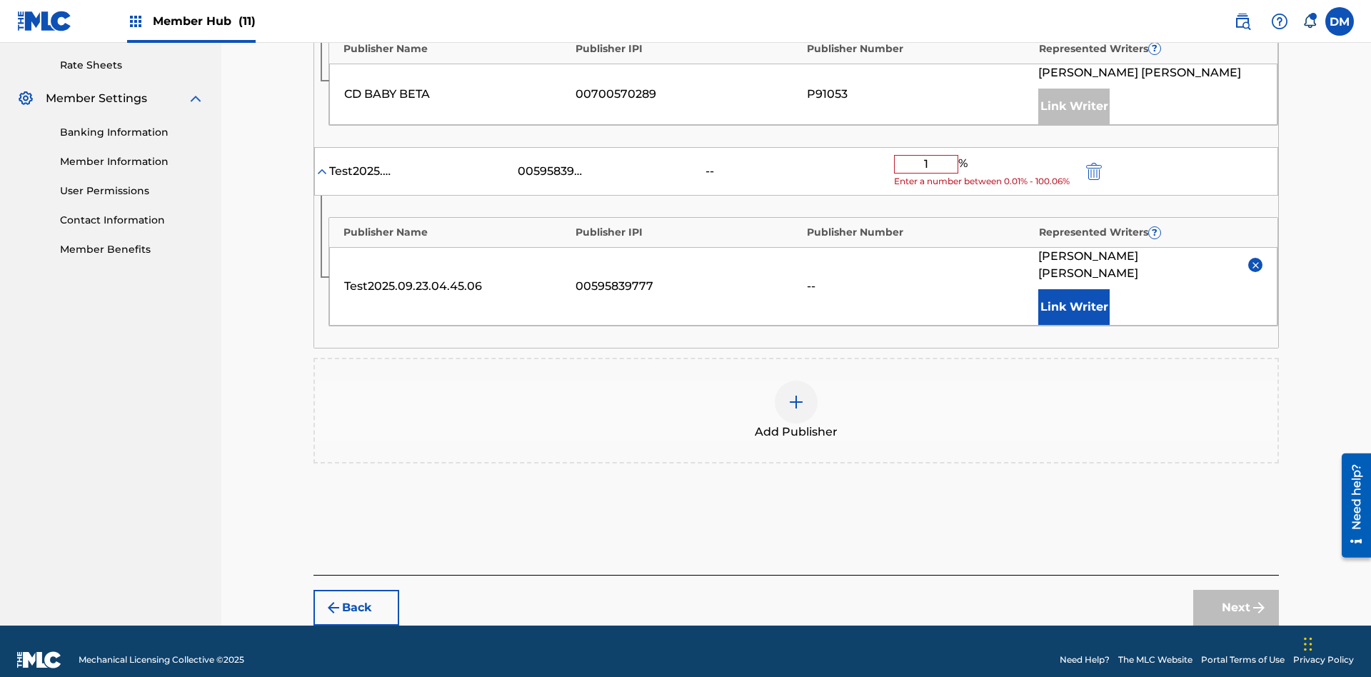
type input "10"
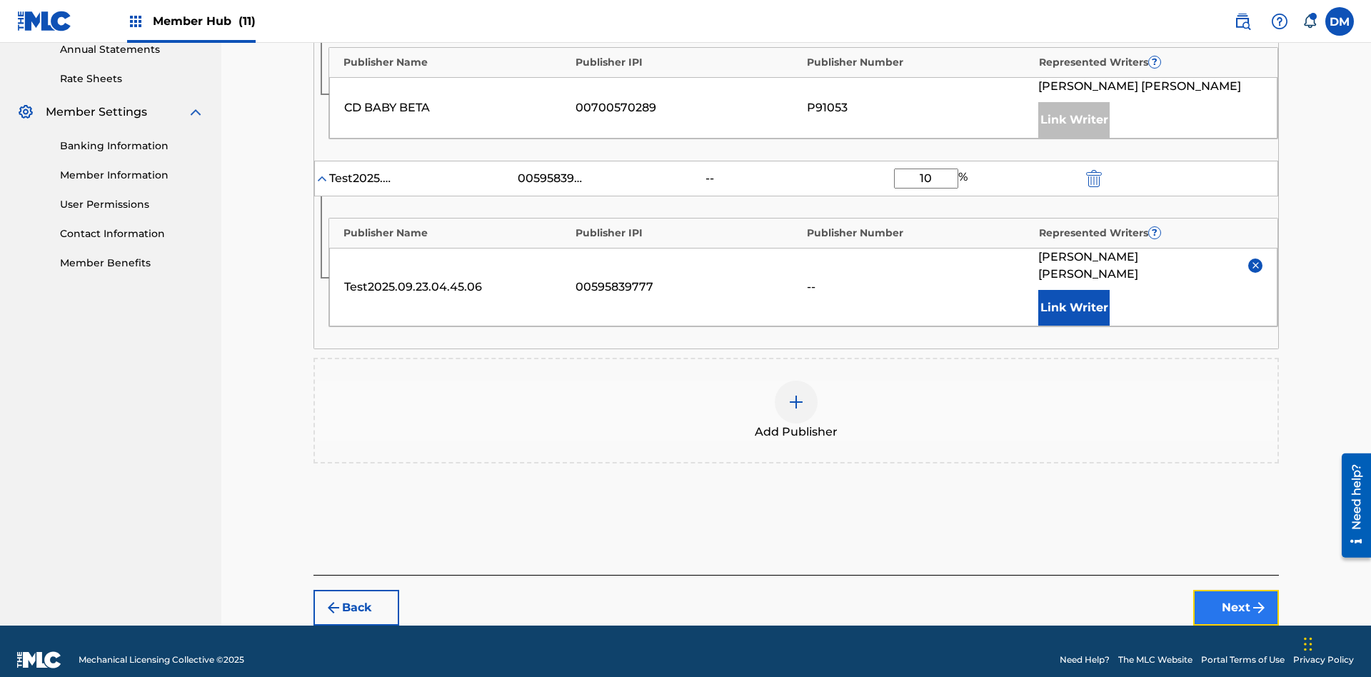
click at [1236, 591] on button "Next" at bounding box center [1236, 608] width 86 height 36
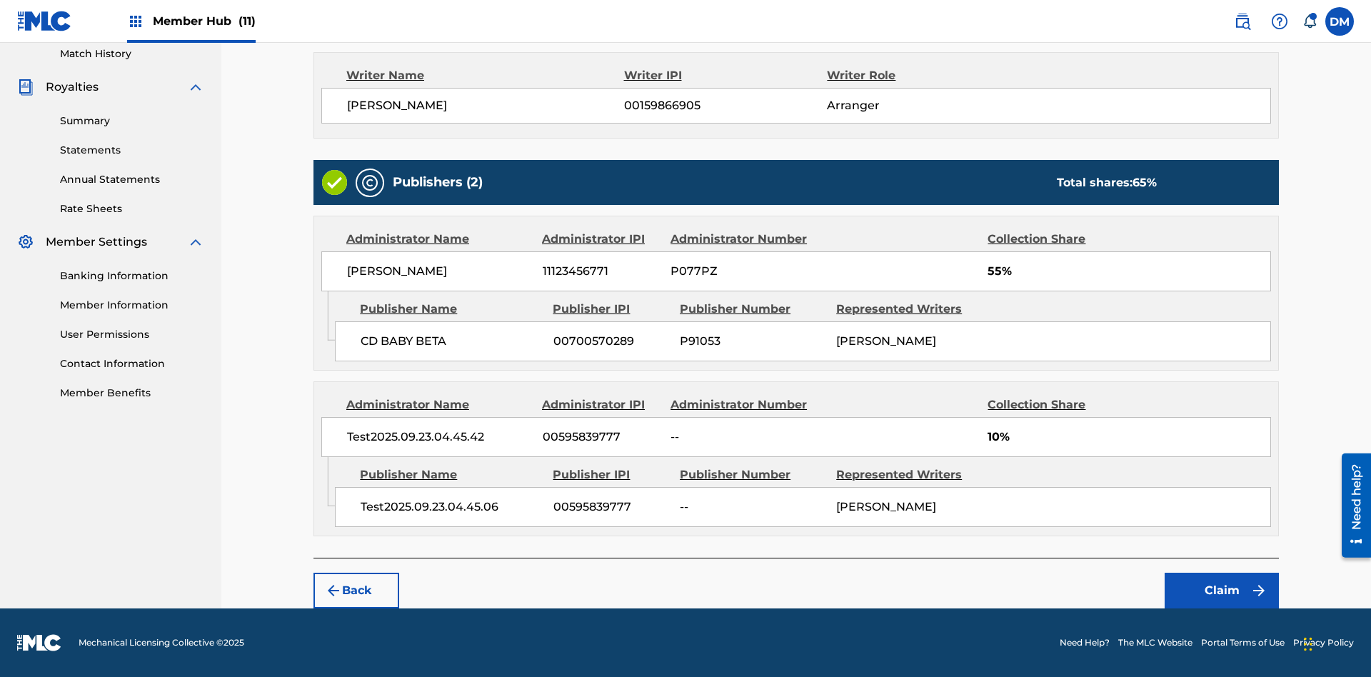
scroll to position [399, 0]
click at [1222, 591] on button "Claim" at bounding box center [1222, 591] width 114 height 36
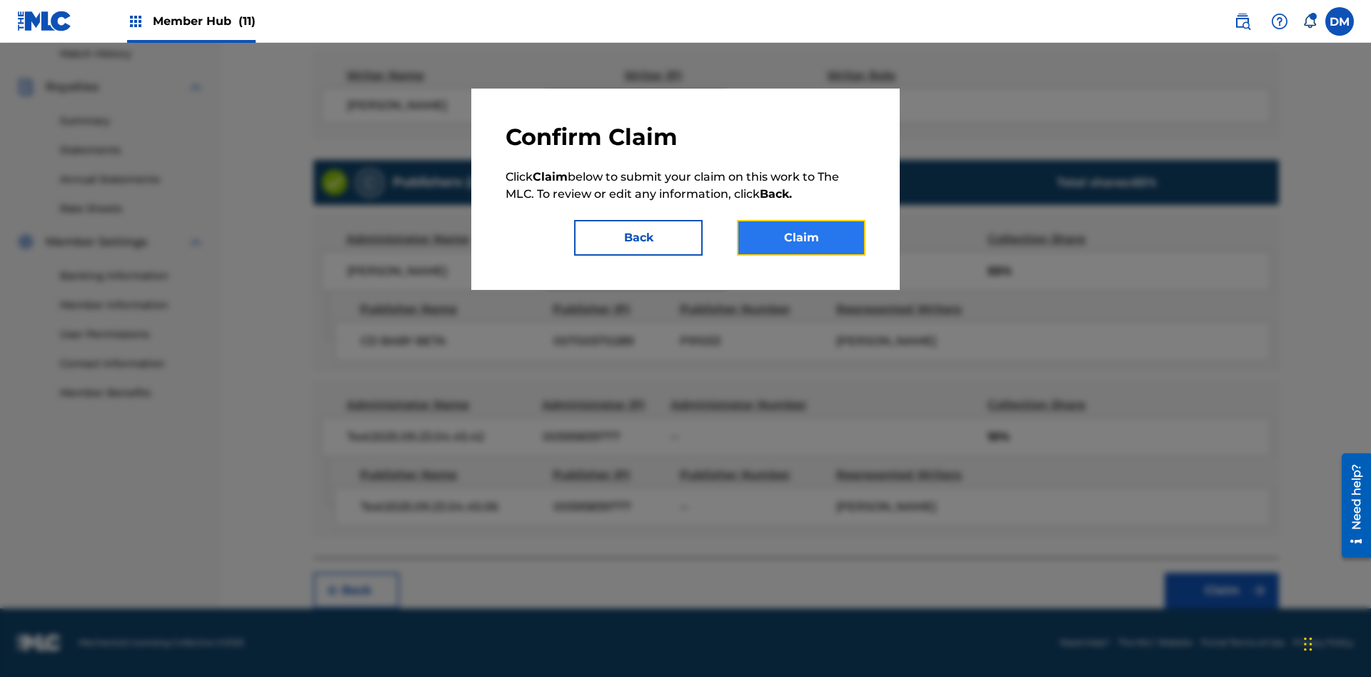
click at [801, 238] on button "Claim" at bounding box center [801, 238] width 129 height 36
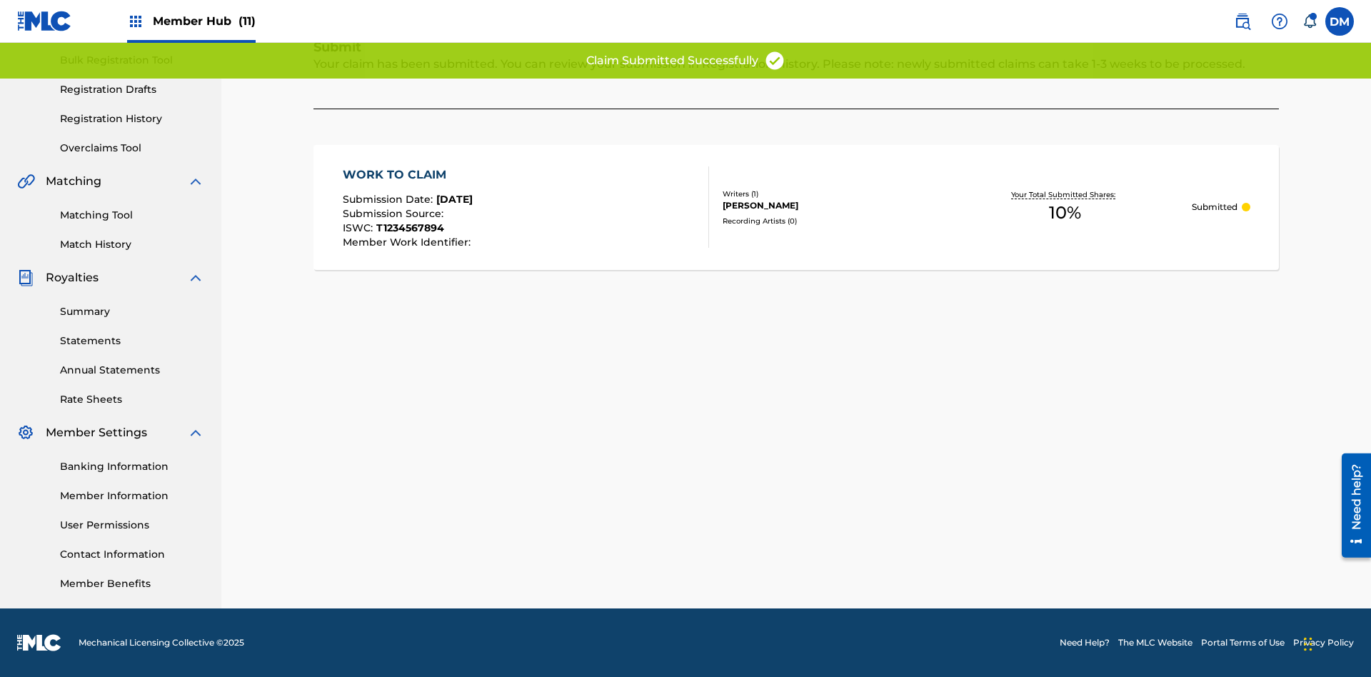
scroll to position [209, 0]
click at [132, 119] on link "Registration History" at bounding box center [132, 118] width 144 height 15
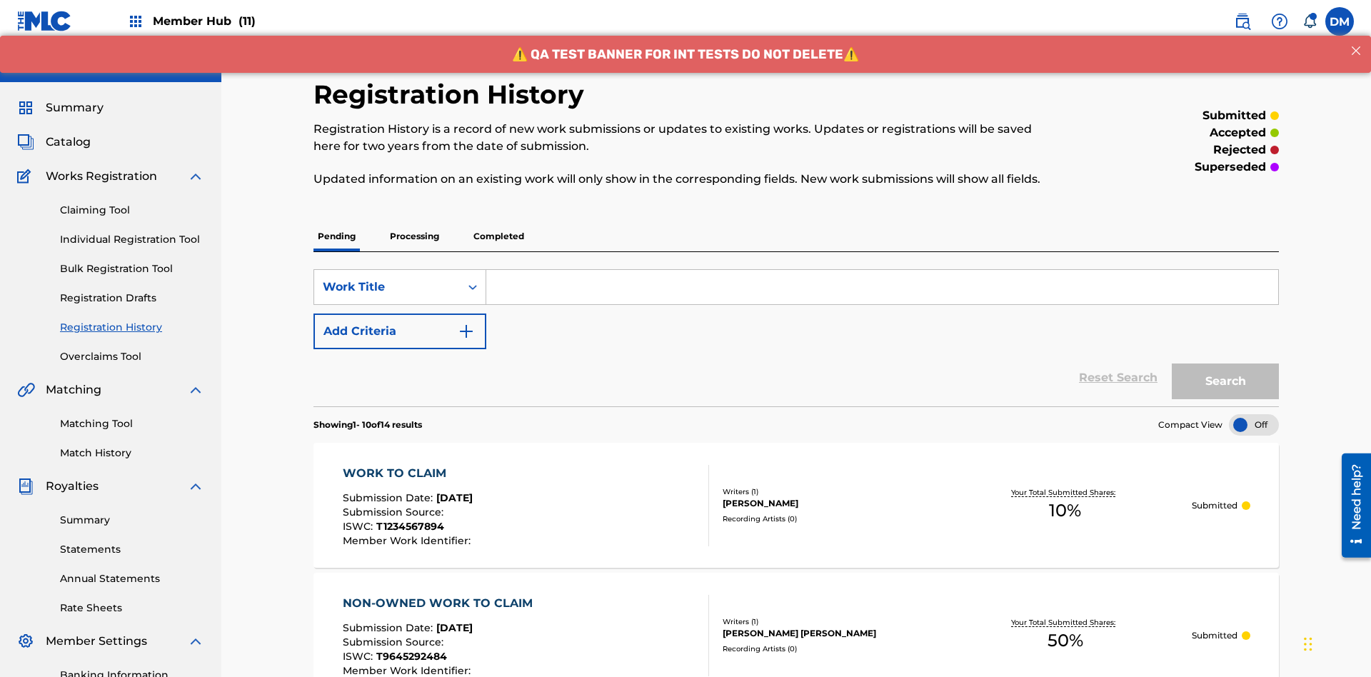
scroll to position [184, 0]
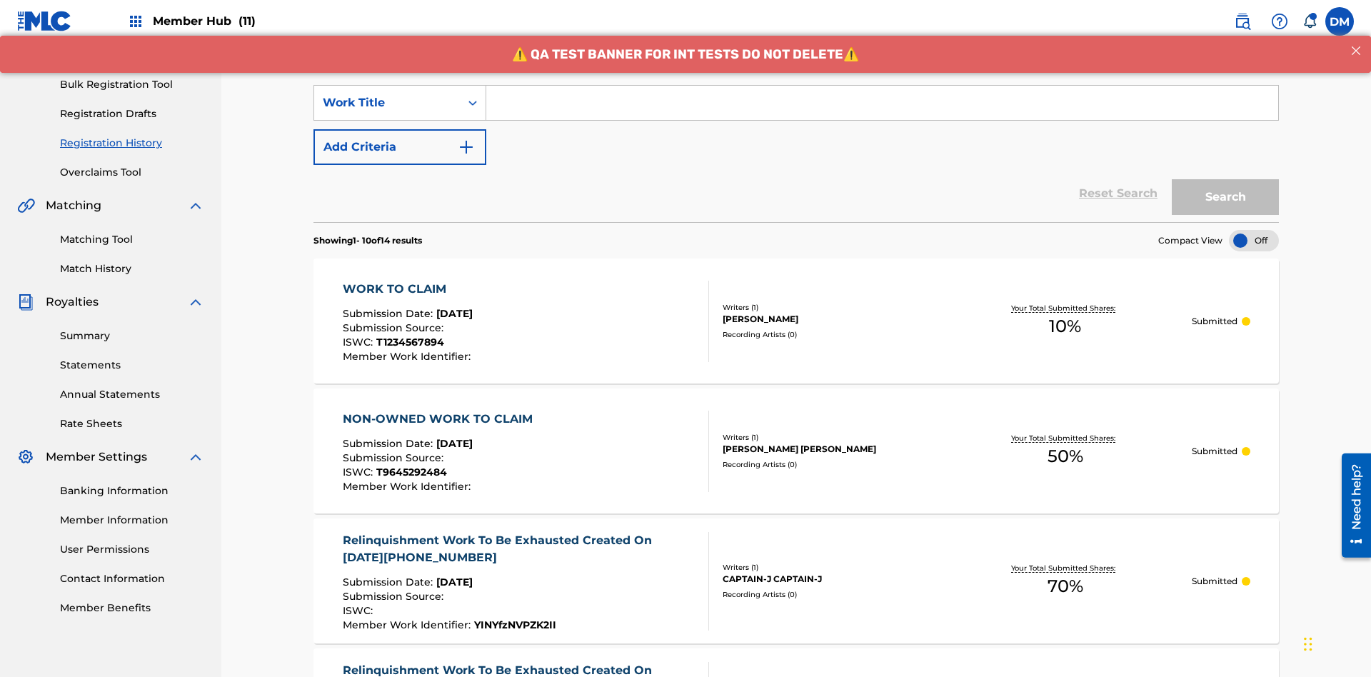
click at [882, 103] on input "Search Form" at bounding box center [882, 103] width 792 height 34
